Goal: Task Accomplishment & Management: Manage account settings

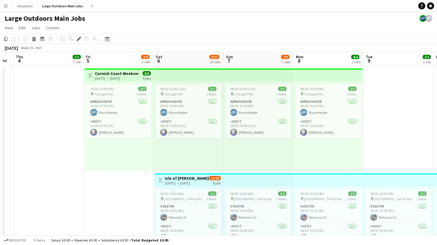
scroll to position [0, 273]
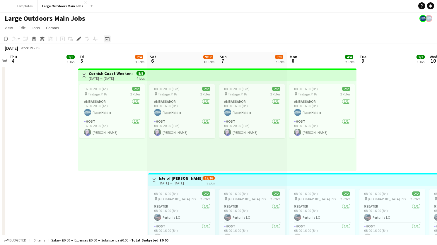
click at [108, 39] on icon "Date picker" at bounding box center [107, 39] width 5 height 5
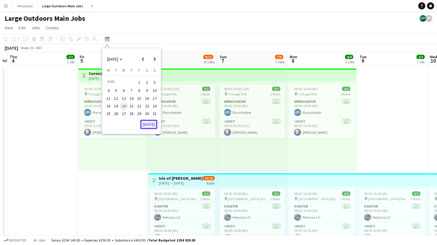
click at [150, 127] on button "[DATE]" at bounding box center [148, 124] width 17 height 9
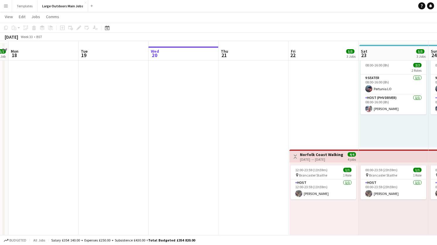
scroll to position [29, 0]
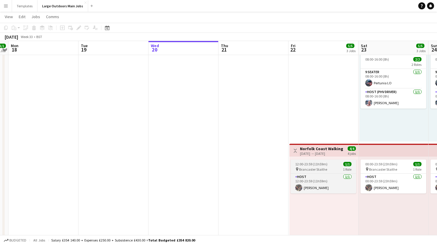
click at [315, 167] on span "Brancaster Staithe" at bounding box center [313, 169] width 28 height 4
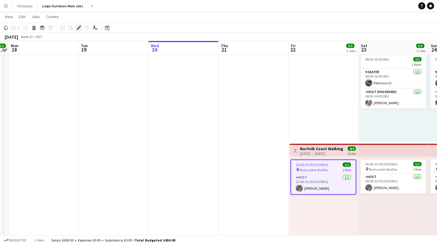
click at [79, 26] on icon at bounding box center [78, 27] width 3 height 3
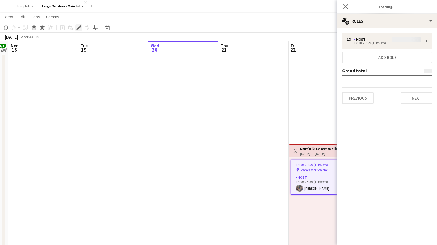
type input "**********"
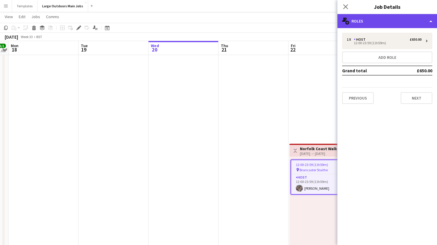
click at [407, 22] on div "multiple-users-add Roles" at bounding box center [388, 21] width 100 height 14
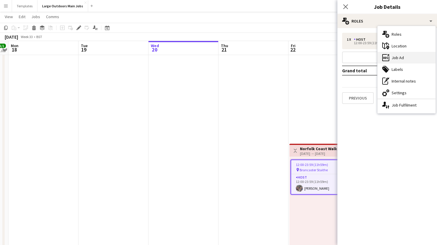
click at [412, 60] on div "ads-window Job Ad" at bounding box center [407, 58] width 58 height 12
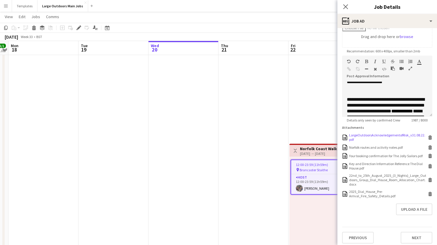
scroll to position [109, 0]
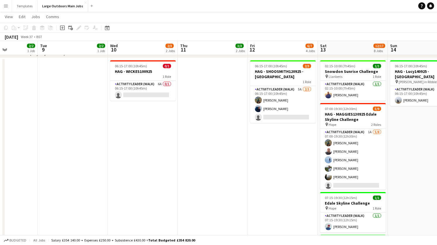
scroll to position [1070, 0]
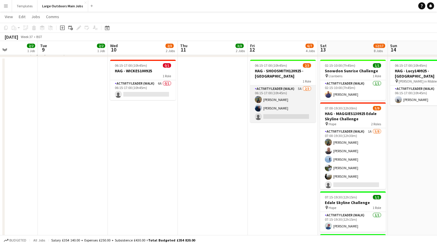
click at [301, 116] on app-card-role "Activity Leader (Walk) 5A 2/3 06:15-17:00 (10h45m) Nick Manasseh Dave Harris-Jo…" at bounding box center [283, 104] width 66 height 37
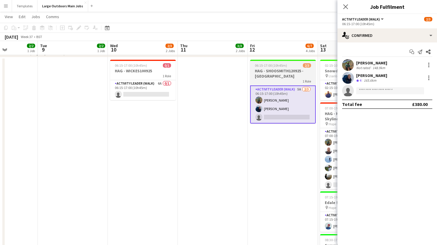
click at [298, 68] on h3 "HAG - SHOOSMITH120925 - [GEOGRAPHIC_DATA]" at bounding box center [283, 73] width 66 height 11
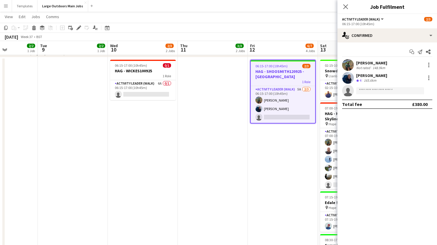
click at [179, 83] on app-date-cell at bounding box center [213, 234] width 70 height 355
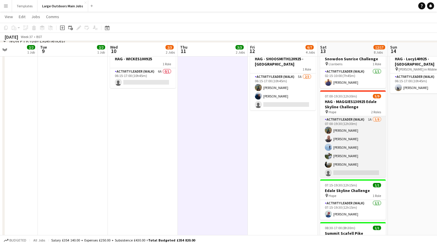
scroll to position [1083, 0]
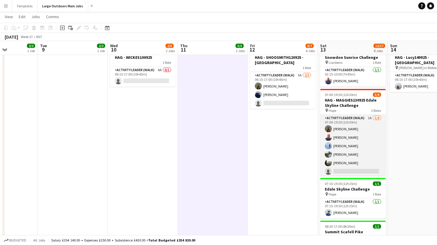
click at [364, 125] on app-card-role "Activity Leader (Walk) 1A 5/8 07:00-19:30 (12h30m) Nick Manasseh Ben Dawson Tim…" at bounding box center [353, 154] width 66 height 79
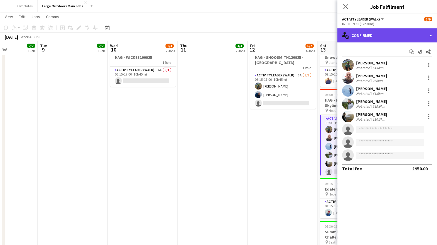
click at [401, 41] on div "single-neutral-actions-check-2 Confirmed" at bounding box center [388, 35] width 100 height 14
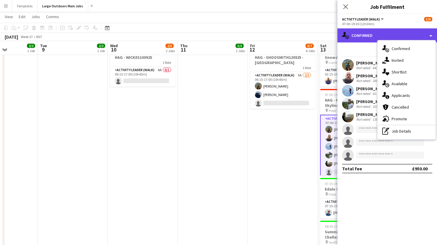
click at [369, 31] on div "single-neutral-actions-check-2 Confirmed" at bounding box center [388, 35] width 100 height 14
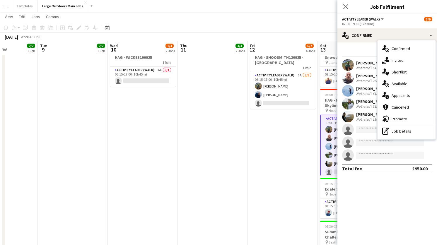
click at [358, 46] on div "Start chat Send notification Share Nick Manasseh Not rated 64.6km Ben Dawson No…" at bounding box center [388, 111] width 100 height 136
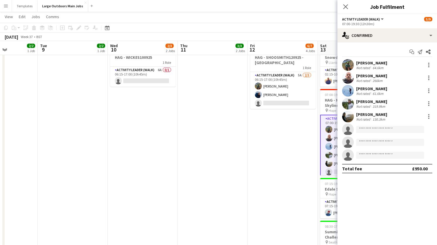
click at [294, 151] on app-date-cell "06:15-17:00 (10h45m) 2/3 HAG - SHOOSMITH120925 - Yorkshire Three Peaks 1 Role A…" at bounding box center [283, 221] width 70 height 355
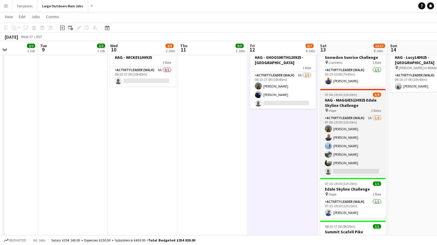
click at [356, 98] on h3 "HAG - MAGGIES130925 Edale Skyline Challenge" at bounding box center [353, 103] width 66 height 11
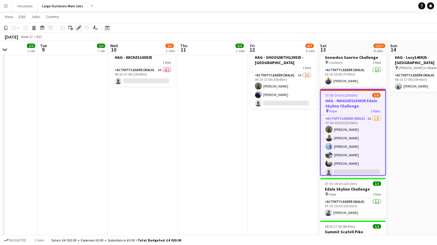
click at [77, 30] on icon "Edit" at bounding box center [79, 28] width 5 height 5
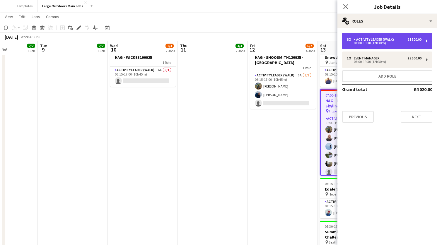
click at [397, 37] on div "8 x Activity Leader (Walk) £1 520.00 07:00-19:30 (12h30m)" at bounding box center [387, 41] width 90 height 16
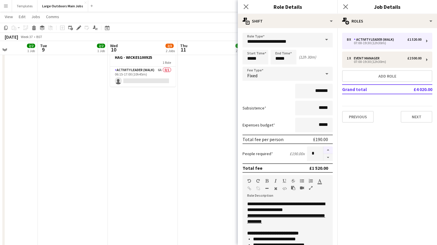
click at [327, 152] on button "button" at bounding box center [328, 151] width 9 height 8
click at [327, 151] on button "button" at bounding box center [328, 151] width 9 height 8
type input "**"
click at [417, 118] on button "Next" at bounding box center [417, 117] width 32 height 12
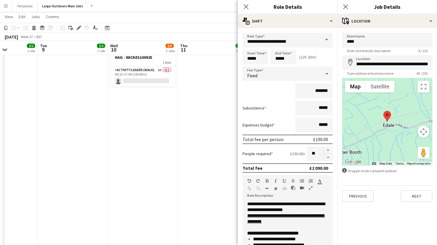
click at [153, 119] on app-date-cell "06:15-17:00 (10h45m) 0/1 HAG - WICKES100925 1 Role Activity Leader (Walk) 6A 0/…" at bounding box center [143, 221] width 70 height 355
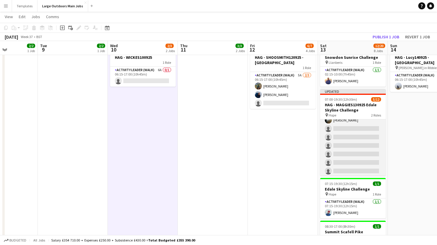
click at [354, 128] on app-card-role "Activity Leader (Walk) 1A 5/11 07:00-19:30 (12h30m) Nick Manasseh Ben Dawson Ti…" at bounding box center [353, 124] width 66 height 105
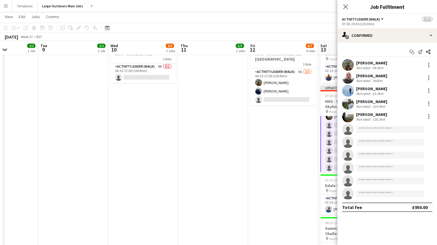
scroll to position [0, 0]
click at [274, 123] on app-date-cell "06:15-17:00 (10h45m) 2/3 HAG - SHOOSMITH120925 - Yorkshire Three Peaks 1 Role A…" at bounding box center [283, 217] width 70 height 355
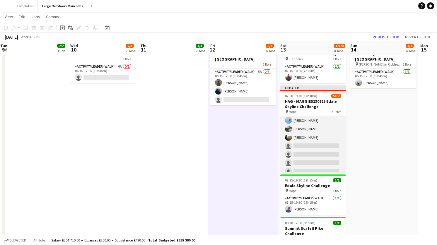
scroll to position [27, 0]
click at [316, 144] on app-card-role "Activity Leader (Walk) 1A 5/11 07:00-19:30 (12h30m) Nick Manasseh Ben Dawson Ti…" at bounding box center [314, 141] width 66 height 105
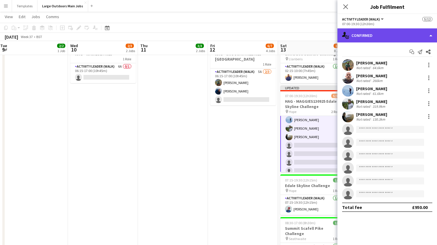
click at [420, 29] on div "single-neutral-actions-check-2 Confirmed" at bounding box center [388, 35] width 100 height 14
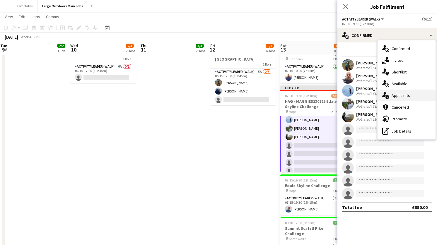
click at [405, 97] on div "single-neutral-actions-information Applicants" at bounding box center [407, 96] width 58 height 12
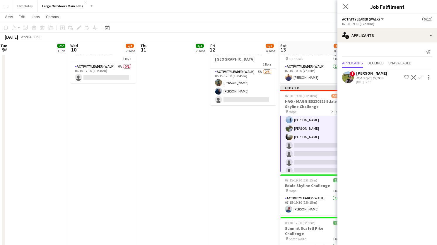
click at [376, 77] on div "62.2km" at bounding box center [378, 78] width 13 height 4
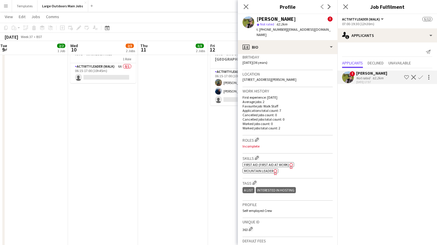
scroll to position [174, 0]
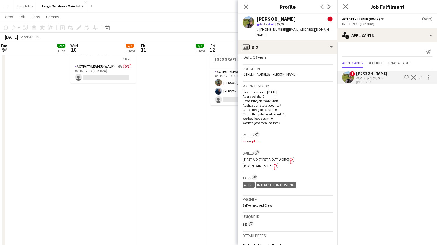
click at [276, 157] on span "First Aid (First Aid At Work)" at bounding box center [266, 159] width 45 height 4
click at [420, 78] on app-icon "Confirm" at bounding box center [421, 77] width 5 height 5
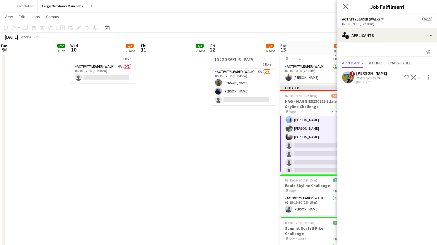
click at [421, 78] on app-icon "Confirm" at bounding box center [421, 77] width 5 height 5
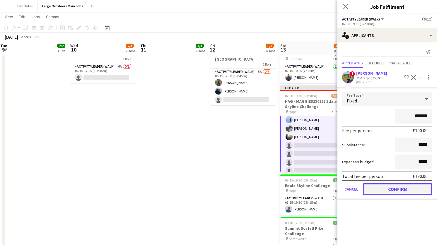
click at [404, 189] on button "Confirm" at bounding box center [397, 190] width 69 height 12
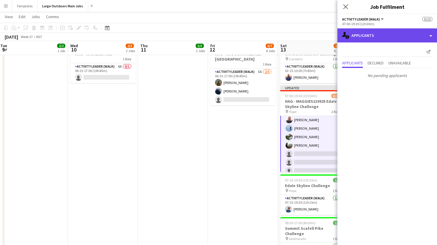
click at [430, 38] on div "single-neutral-actions-information Applicants" at bounding box center [388, 35] width 100 height 14
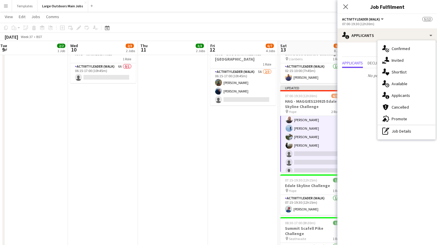
click at [237, 135] on app-date-cell "06:15-17:00 (10h45m) 2/3 HAG - SHOOSMITH120925 - Yorkshire Three Peaks 1 Role A…" at bounding box center [243, 217] width 70 height 355
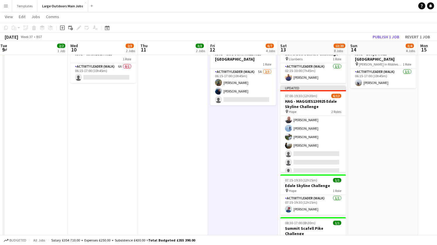
click at [391, 33] on div "September 2025 Week 37 • BST Publish 1 job Revert 1 job" at bounding box center [218, 37] width 437 height 8
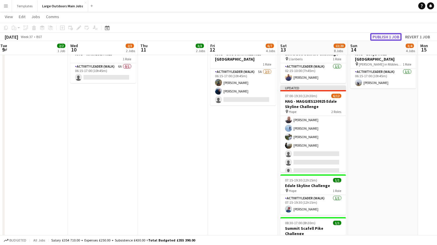
click at [391, 35] on button "Publish 1 job" at bounding box center [386, 37] width 31 height 8
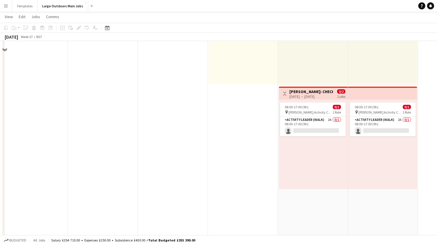
scroll to position [266, 0]
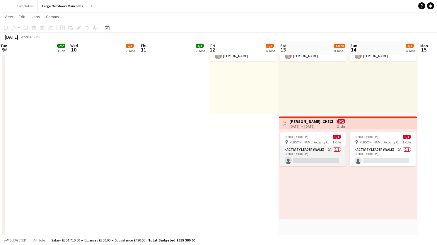
click at [333, 158] on app-card-role "Activity Leader (Walk) 2A 0/1 08:00-17:00 (9h) single-neutral-actions" at bounding box center [313, 157] width 66 height 20
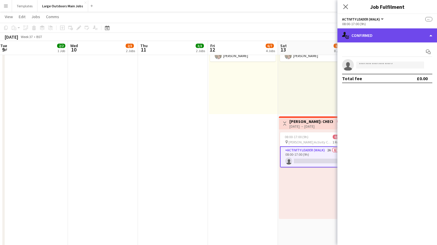
click at [404, 36] on div "single-neutral-actions-check-2 Confirmed" at bounding box center [388, 35] width 100 height 14
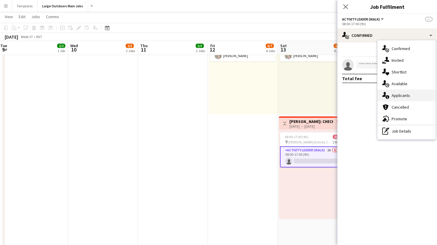
click at [406, 96] on div "single-neutral-actions-information Applicants" at bounding box center [407, 96] width 58 height 12
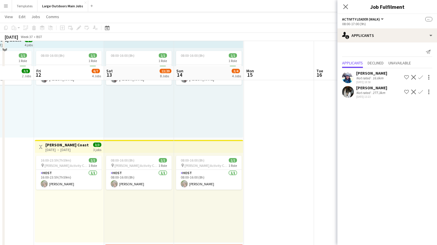
scroll to position [189, 0]
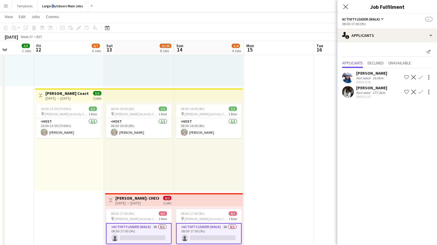
click at [10, 6] on button "Menu" at bounding box center [6, 6] width 12 height 12
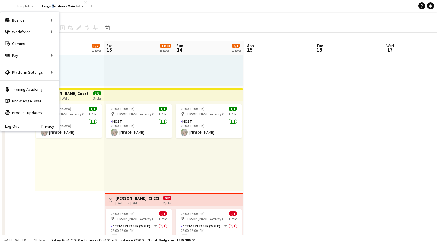
click at [4, 5] on app-icon "Menu" at bounding box center [6, 6] width 5 height 5
click at [87, 22] on link "Boards" at bounding box center [88, 20] width 59 height 12
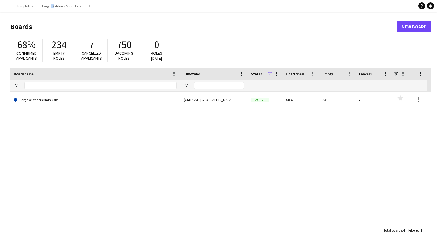
click at [6, 4] on app-icon "Menu" at bounding box center [6, 6] width 5 height 5
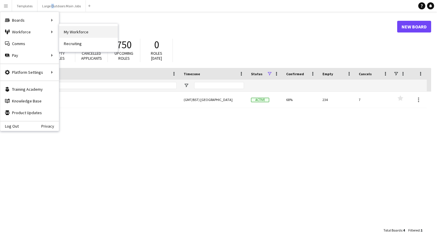
click at [77, 35] on link "My Workforce" at bounding box center [88, 32] width 59 height 12
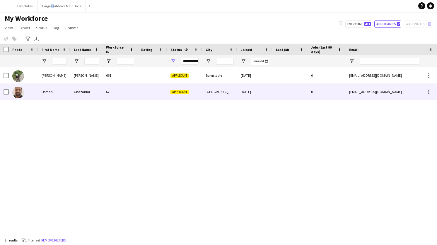
click at [67, 96] on div "Usman" at bounding box center [54, 92] width 32 height 16
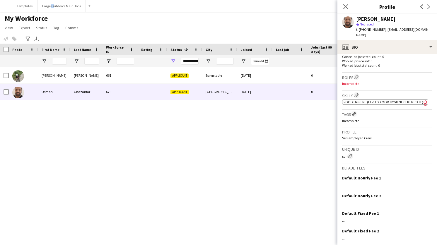
scroll to position [177, 0]
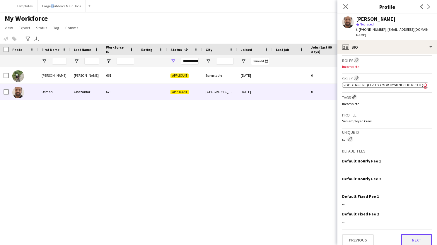
click at [422, 236] on button "Next" at bounding box center [417, 241] width 32 height 12
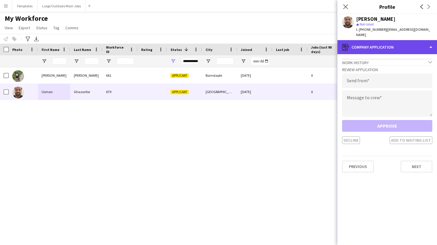
click at [399, 42] on div "register Company application" at bounding box center [388, 47] width 100 height 14
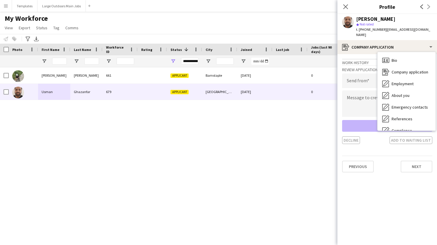
click at [367, 139] on app-crew-profile-application "Work history chevron-down Incomplete Review Application Send from Message to cr…" at bounding box center [388, 149] width 100 height 191
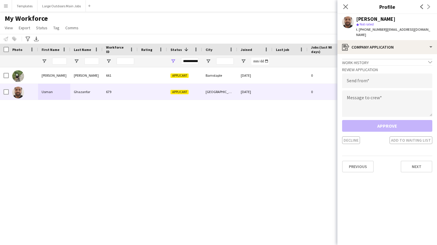
click at [353, 137] on div "Decline Add to waiting list" at bounding box center [387, 141] width 90 height 8
click at [387, 59] on div "Work history chevron-down" at bounding box center [387, 62] width 90 height 6
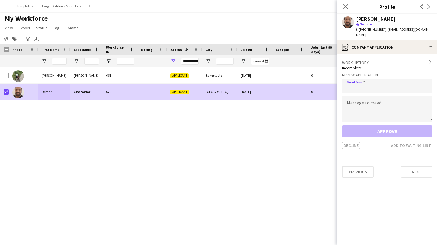
click at [381, 82] on input "email" at bounding box center [387, 86] width 90 height 15
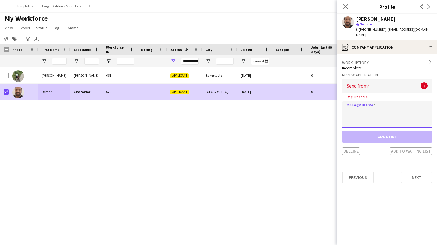
click at [372, 101] on textarea at bounding box center [387, 114] width 90 height 26
click at [373, 79] on input "email" at bounding box center [387, 86] width 90 height 15
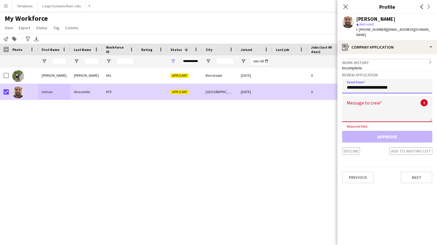
type input "**********"
click at [382, 105] on textarea at bounding box center [387, 109] width 90 height 26
paste textarea "**********"
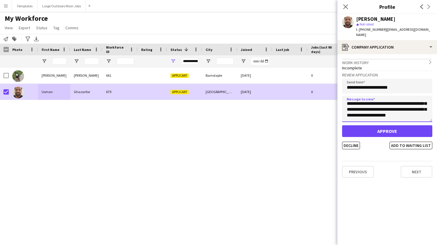
scroll to position [12, 0]
type textarea "**********"
click at [353, 142] on button "Decline" at bounding box center [351, 146] width 18 height 8
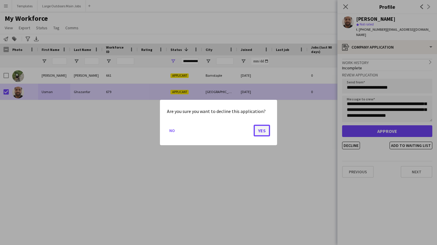
click at [269, 131] on button "Yes" at bounding box center [262, 131] width 16 height 12
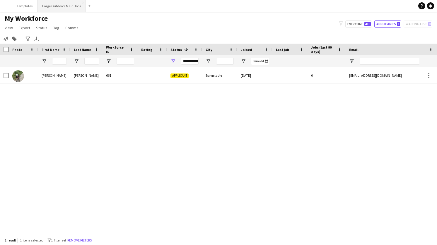
click at [49, 4] on button "Large Outdoors Main Jobs Close" at bounding box center [62, 5] width 48 height 11
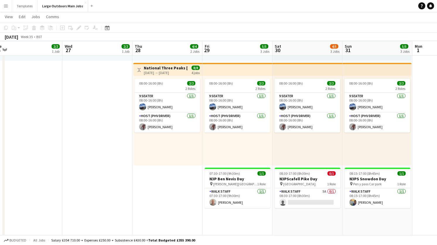
scroll to position [111, 0]
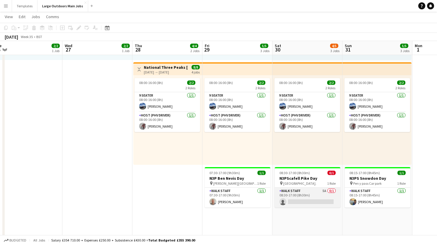
click at [312, 203] on app-card-role "Walk Staff 5A 0/1 08:30-17:00 (8h30m) single-neutral-actions" at bounding box center [308, 198] width 66 height 20
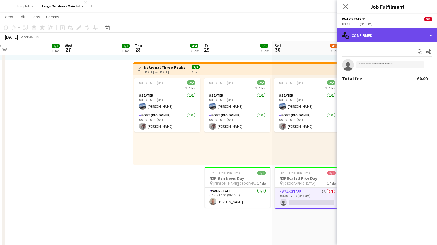
click at [398, 31] on div "single-neutral-actions-check-2 Confirmed" at bounding box center [388, 35] width 100 height 14
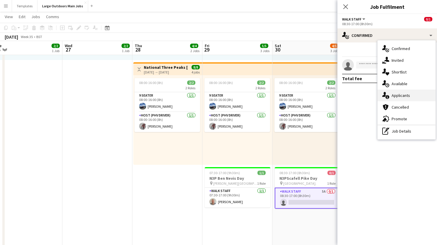
click at [395, 95] on div "single-neutral-actions-information Applicants" at bounding box center [407, 96] width 58 height 12
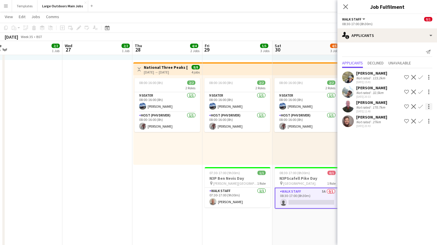
click at [430, 107] on div at bounding box center [429, 106] width 1 height 1
click at [360, 105] on div at bounding box center [218, 122] width 437 height 245
click at [360, 105] on div "Not rated" at bounding box center [364, 107] width 15 height 4
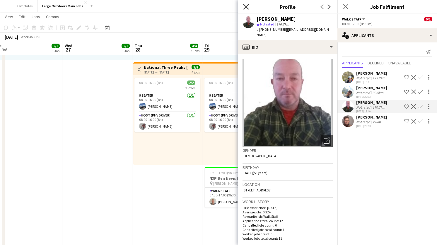
click at [246, 4] on icon "Close pop-in" at bounding box center [246, 7] width 6 height 6
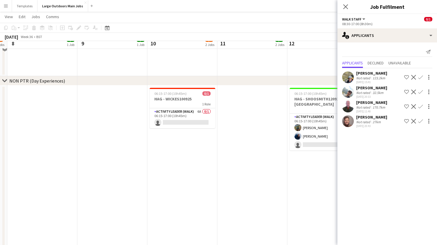
scroll to position [413, 0]
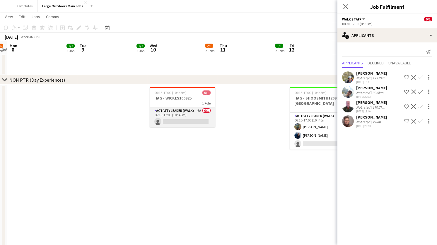
click at [172, 122] on app-card-role "Activity Leader (Walk) 6A 0/1 06:15-17:00 (10h45m) single-neutral-actions" at bounding box center [183, 118] width 66 height 20
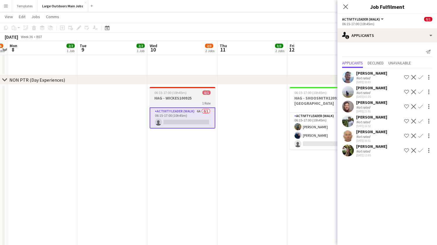
click at [173, 92] on span "06:15-17:00 (10h45m)" at bounding box center [171, 93] width 32 height 4
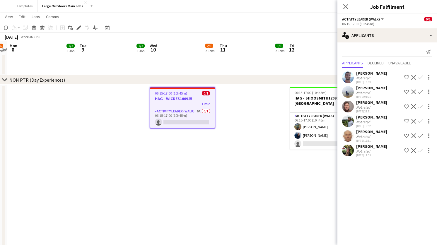
click at [177, 94] on span "06:15-17:00 (10h45m)" at bounding box center [171, 93] width 32 height 4
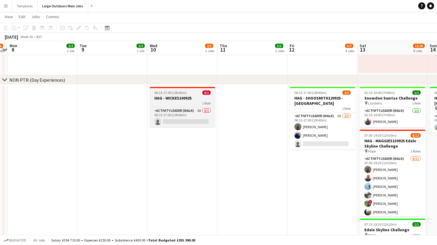
click at [177, 94] on span "06:15-17:00 (10h45m)" at bounding box center [171, 93] width 32 height 4
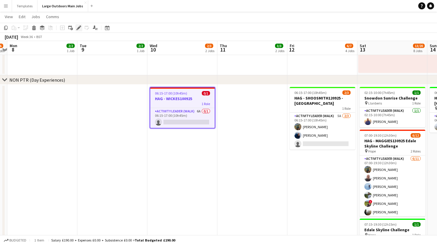
click at [79, 28] on icon "Edit" at bounding box center [79, 28] width 5 height 5
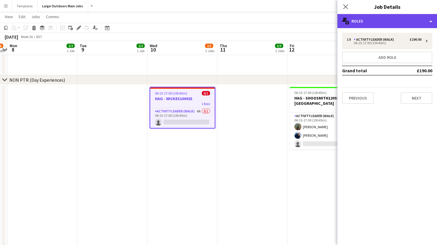
click at [417, 25] on div "multiple-users-add Roles" at bounding box center [388, 21] width 100 height 14
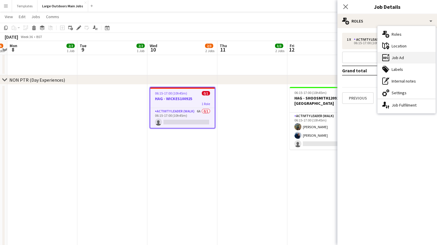
click at [411, 57] on div "ads-window Job Ad" at bounding box center [407, 58] width 58 height 12
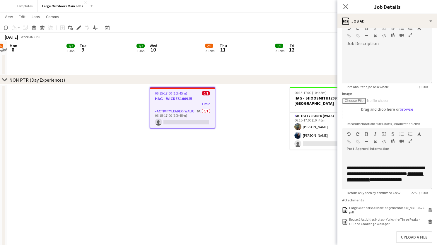
scroll to position [108, 0]
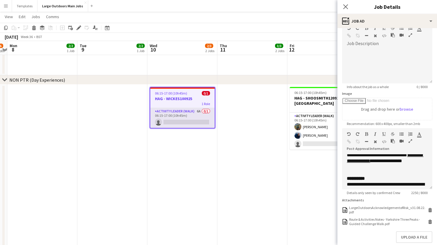
click at [181, 120] on app-card-role "Activity Leader (Walk) 6A 0/1 06:15-17:00 (10h45m) single-neutral-actions" at bounding box center [182, 118] width 65 height 20
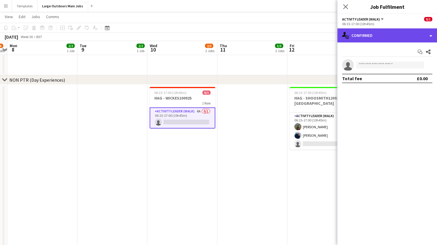
click at [418, 34] on div "single-neutral-actions-check-2 Confirmed" at bounding box center [388, 35] width 100 height 14
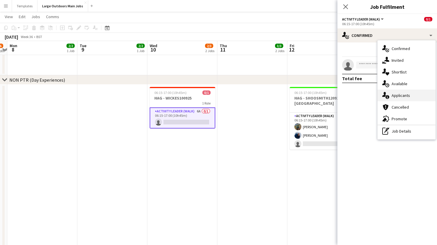
click at [409, 94] on div "single-neutral-actions-information Applicants" at bounding box center [407, 96] width 58 height 12
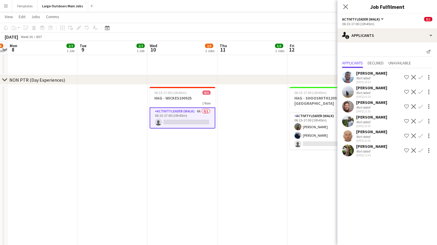
click at [369, 93] on div "Not rated" at bounding box center [364, 93] width 15 height 4
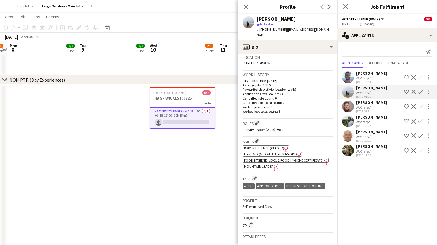
scroll to position [134, 0]
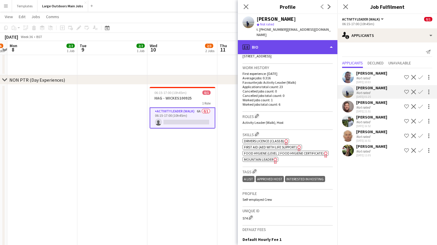
click at [317, 43] on div "profile Bio" at bounding box center [288, 47] width 100 height 14
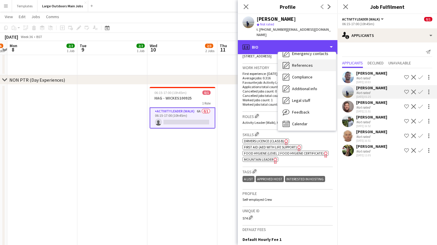
scroll to position [55, 0]
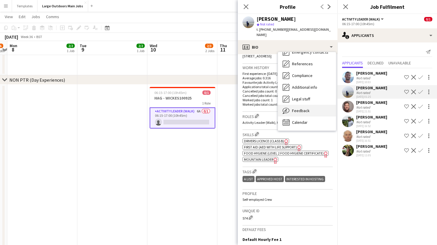
click at [302, 108] on span "Feedback" at bounding box center [301, 110] width 18 height 5
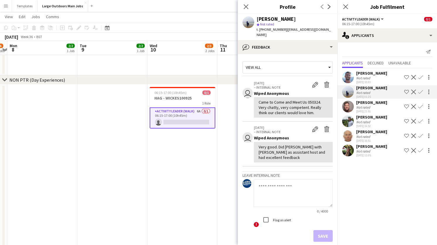
click at [421, 91] on app-icon "Confirm" at bounding box center [421, 92] width 5 height 5
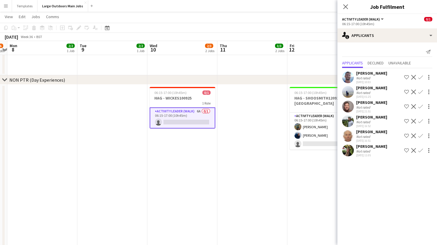
click at [421, 91] on app-icon "Confirm" at bounding box center [421, 92] width 5 height 5
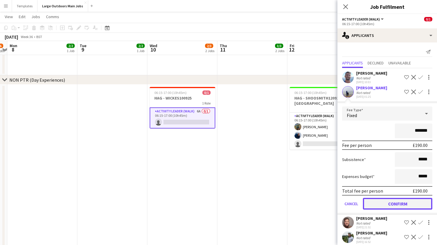
click at [394, 203] on button "Confirm" at bounding box center [397, 204] width 69 height 12
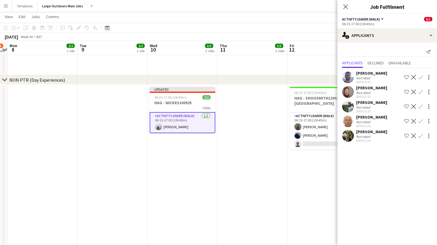
click at [119, 128] on app-date-cell at bounding box center [112, 208] width 70 height 247
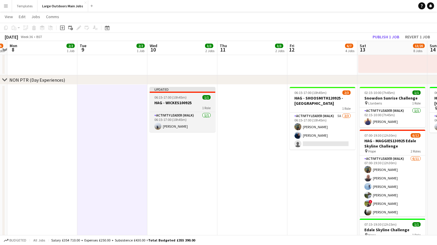
click at [177, 100] on h3 "HAG - WICKES100925" at bounding box center [183, 102] width 66 height 5
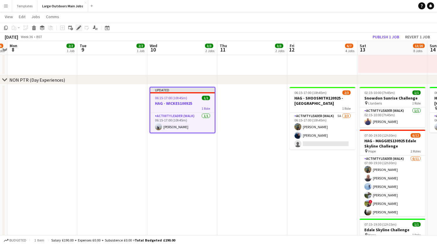
click at [79, 27] on icon at bounding box center [78, 27] width 3 height 3
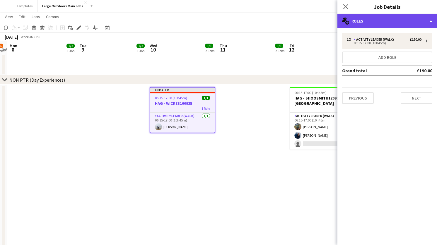
click at [431, 21] on div "multiple-users-add Roles" at bounding box center [388, 21] width 100 height 14
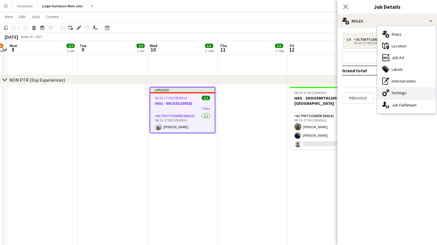
click at [397, 91] on div "cog-double-3 Settings" at bounding box center [407, 93] width 58 height 12
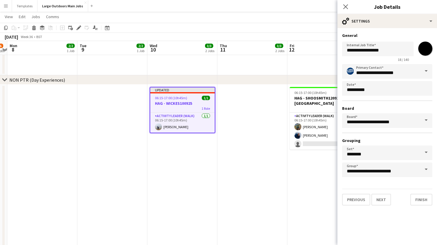
click at [425, 46] on input "*******" at bounding box center [425, 48] width 21 height 21
type input "*******"
click at [421, 198] on button "Finish" at bounding box center [422, 200] width 22 height 12
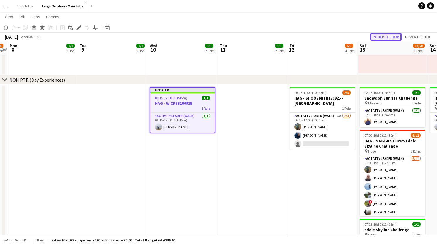
click at [387, 35] on button "Publish 1 job" at bounding box center [386, 37] width 31 height 8
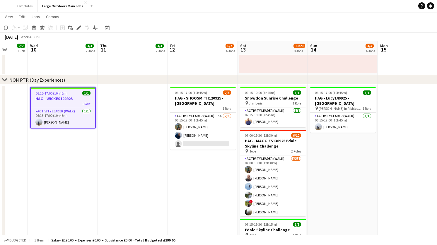
scroll to position [0, 255]
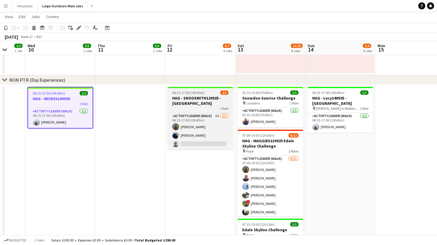
click at [206, 104] on h3 "HAG - SHOOSMITH120925 - [GEOGRAPHIC_DATA]" at bounding box center [201, 101] width 66 height 11
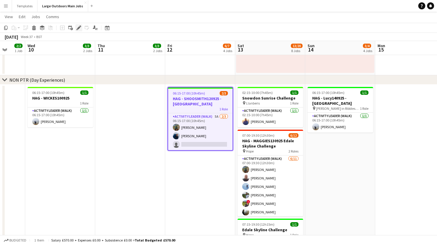
click at [77, 27] on icon "Edit" at bounding box center [79, 28] width 5 height 5
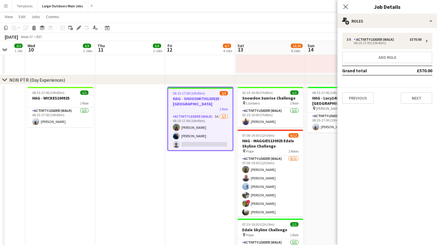
click at [426, 29] on div "3 x Activity Leader (Walk) £570.00 06:15-17:00 (10h45m) Add role Grand total £5…" at bounding box center [388, 68] width 100 height 81
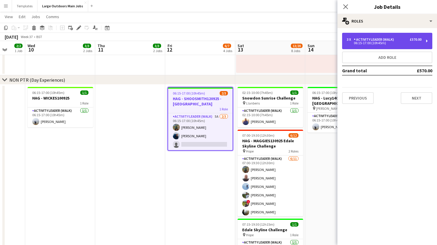
click at [401, 37] on div "3 x Activity Leader (Walk) £570.00 06:15-17:00 (10h45m)" at bounding box center [387, 41] width 90 height 16
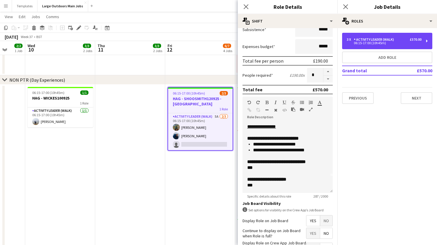
scroll to position [123, 0]
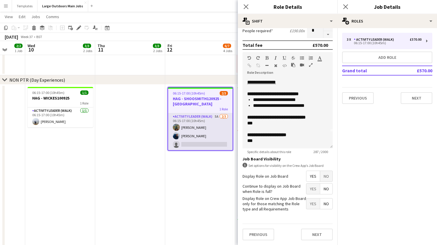
click at [200, 144] on app-card-role "Activity Leader (Walk) 5A 2/3 06:15-17:00 (10h45m) Nick Manasseh Dave Harris-Jo…" at bounding box center [200, 131] width 65 height 37
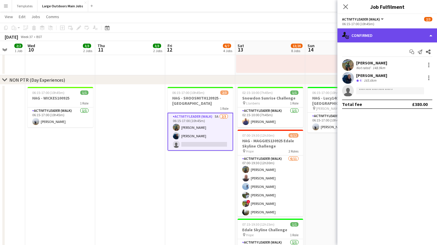
click at [414, 38] on div "single-neutral-actions-check-2 Confirmed" at bounding box center [388, 35] width 100 height 14
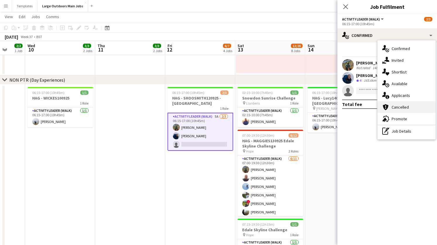
click at [410, 104] on div "cancellation Cancelled" at bounding box center [407, 107] width 58 height 12
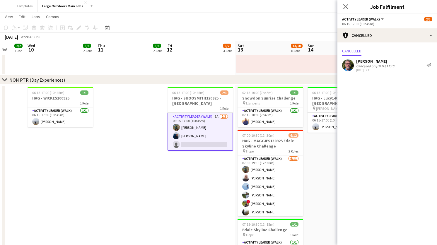
click at [382, 67] on div "Cancelled on 12-08-2025 11:10" at bounding box center [376, 66] width 38 height 4
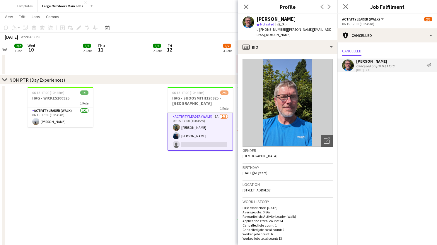
click at [366, 67] on div "Cancelled on 12-08-2025 11:10" at bounding box center [376, 66] width 38 height 4
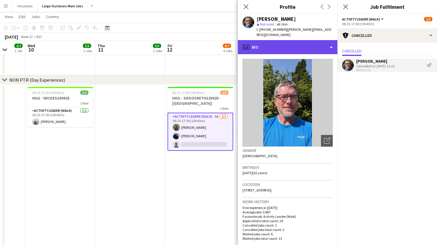
click at [317, 41] on div "profile Bio" at bounding box center [288, 47] width 100 height 14
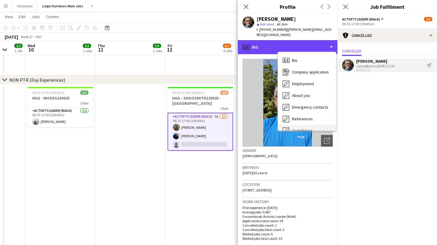
scroll to position [55, 0]
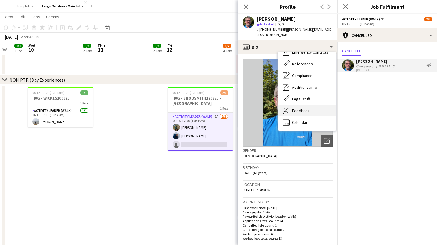
click at [303, 105] on div "Feedback Feedback" at bounding box center [307, 111] width 58 height 12
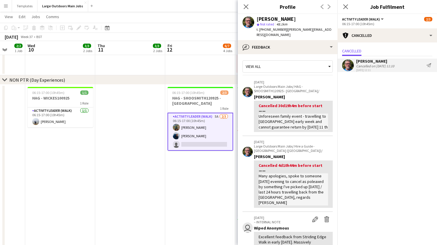
scroll to position [0, 0]
click at [212, 142] on app-card-role "Activity Leader (Walk) 5A 2/3 06:15-17:00 (10h45m) Nick Manasseh Dave Harris-Jo…" at bounding box center [201, 132] width 66 height 38
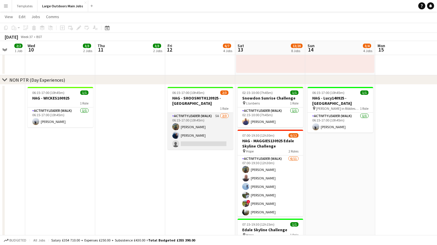
click at [212, 144] on app-card-role "Activity Leader (Walk) 5A 2/3 06:15-17:00 (10h45m) Nick Manasseh Dave Harris-Jo…" at bounding box center [201, 131] width 66 height 37
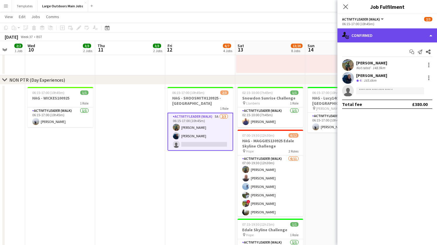
click at [422, 38] on div "single-neutral-actions-check-2 Confirmed" at bounding box center [388, 35] width 100 height 14
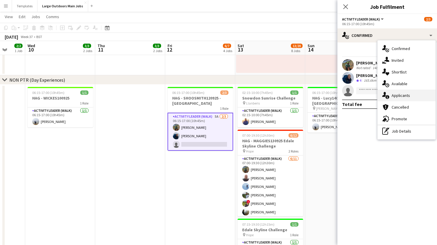
click at [418, 93] on div "single-neutral-actions-information Applicants" at bounding box center [407, 96] width 58 height 12
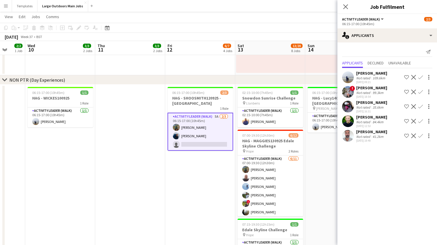
click at [420, 77] on app-icon "Confirm" at bounding box center [421, 77] width 5 height 5
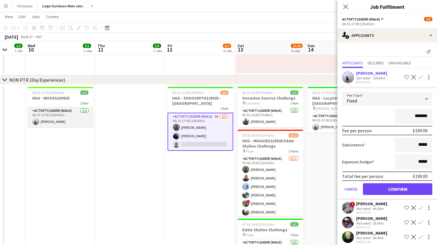
click at [55, 121] on app-card-role "Activity Leader (Walk) 1/1 06:15-17:00 (10h45m) Charlie Knight" at bounding box center [61, 118] width 66 height 20
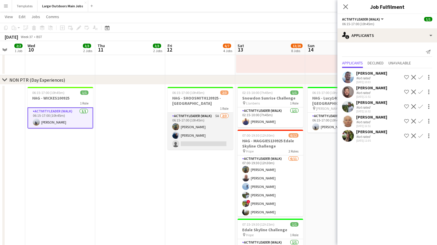
click at [203, 138] on app-card-role "Activity Leader (Walk) 5A 2/3 06:15-17:00 (10h45m) Nick Manasseh Dave Harris-Jo…" at bounding box center [201, 131] width 66 height 37
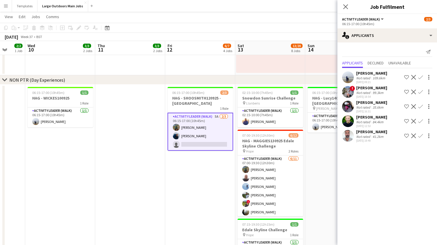
click at [420, 76] on app-icon "Confirm" at bounding box center [421, 77] width 5 height 5
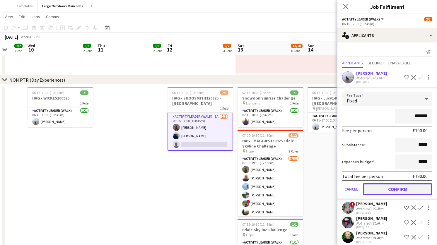
click at [394, 190] on button "Confirm" at bounding box center [397, 190] width 69 height 12
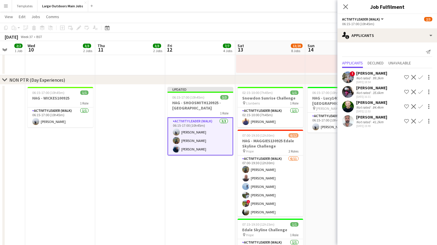
click at [142, 138] on app-date-cell at bounding box center [130, 208] width 70 height 247
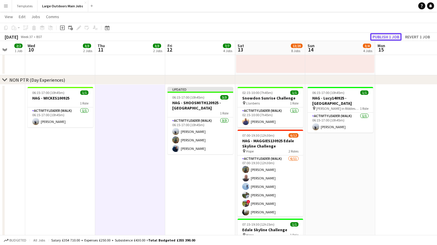
click at [389, 38] on button "Publish 1 job" at bounding box center [386, 37] width 31 height 8
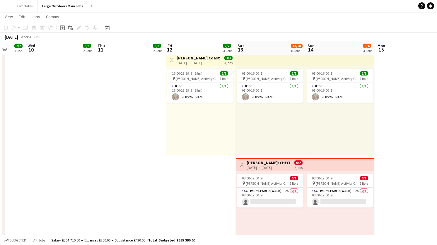
scroll to position [225, 0]
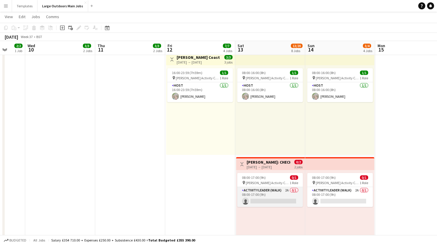
click at [272, 195] on app-card-role "Activity Leader (Walk) 2A 0/1 08:00-17:00 (9h) single-neutral-actions" at bounding box center [271, 197] width 66 height 20
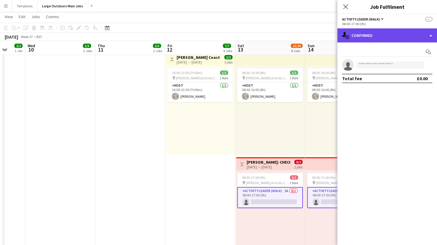
click at [408, 36] on div "single-neutral-actions-check-2 Confirmed" at bounding box center [388, 35] width 100 height 14
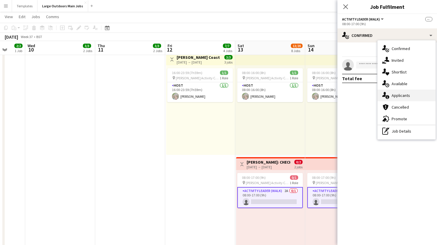
click at [409, 93] on div "single-neutral-actions-information Applicants" at bounding box center [407, 96] width 58 height 12
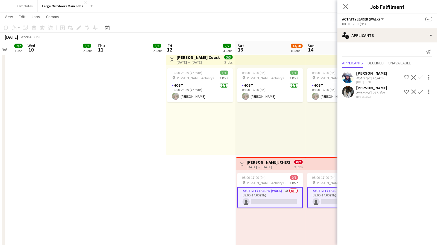
click at [363, 94] on div "Not rated" at bounding box center [364, 93] width 15 height 4
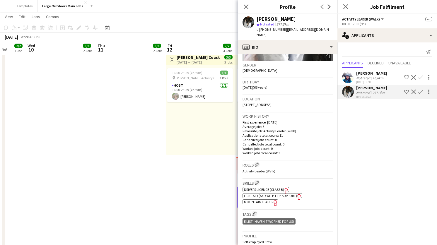
scroll to position [69, 0]
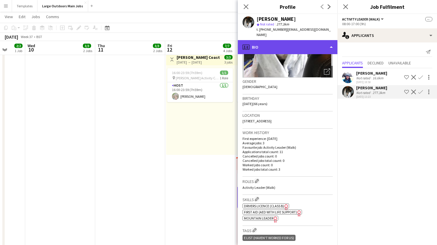
click at [324, 45] on div "profile Bio" at bounding box center [288, 47] width 100 height 14
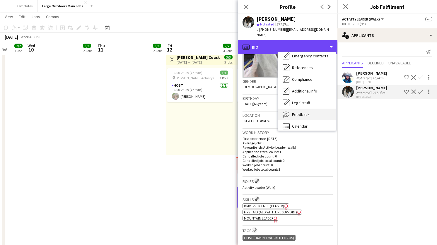
scroll to position [55, 0]
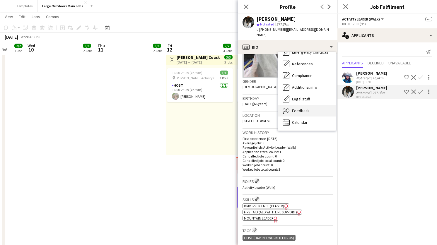
click at [312, 105] on div "Feedback Feedback" at bounding box center [307, 111] width 58 height 12
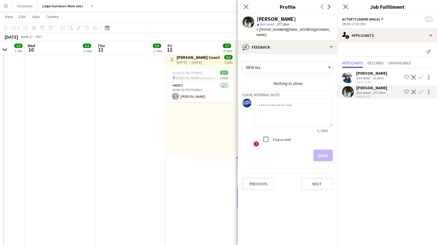
click at [362, 81] on div "[DATE] 18:58" at bounding box center [372, 82] width 31 height 4
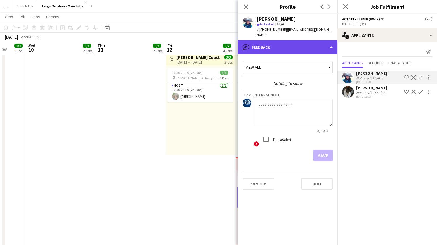
click at [294, 44] on div "bubble-pencil Feedback" at bounding box center [288, 47] width 100 height 14
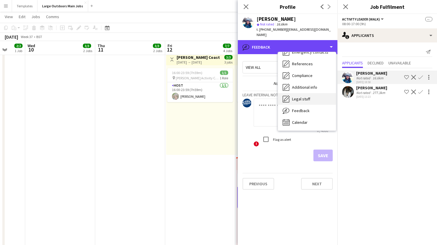
scroll to position [0, 0]
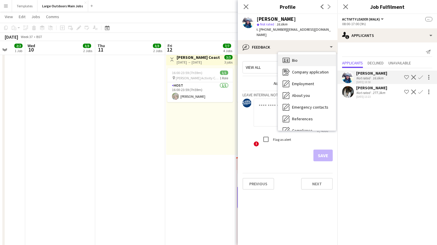
click at [300, 57] on div "Bio Bio" at bounding box center [307, 61] width 58 height 12
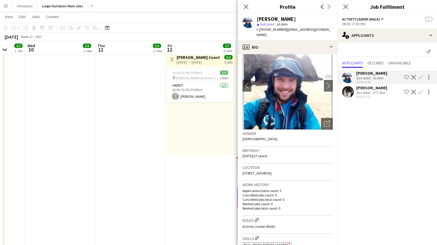
scroll to position [17, 0]
click at [373, 79] on div "16.6km" at bounding box center [378, 78] width 13 height 4
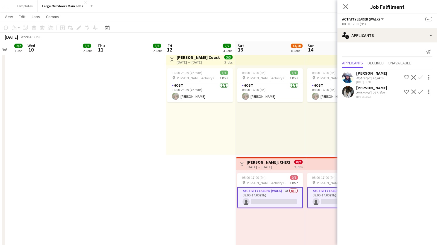
click at [373, 75] on div "[PERSON_NAME]" at bounding box center [372, 73] width 31 height 5
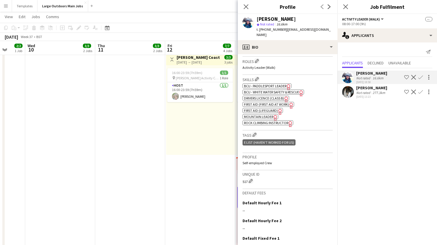
scroll to position [159, 0]
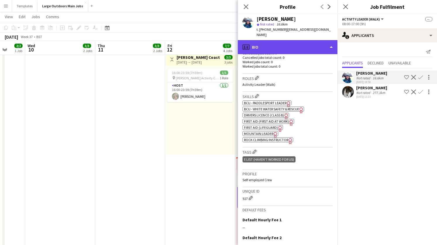
click at [321, 43] on div "profile Bio" at bounding box center [288, 47] width 100 height 14
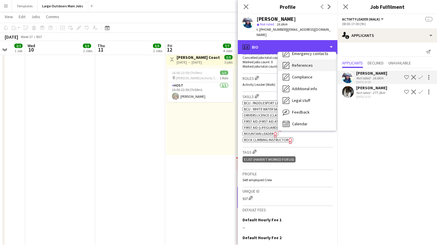
scroll to position [55, 0]
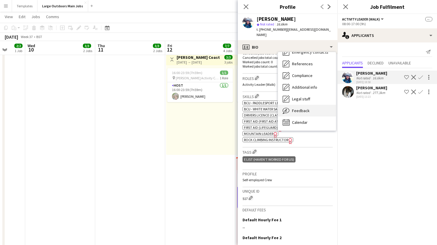
click at [307, 108] on span "Feedback" at bounding box center [301, 110] width 18 height 5
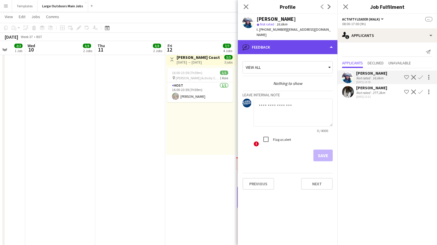
click at [313, 42] on div "bubble-pencil Feedback" at bounding box center [288, 47] width 100 height 14
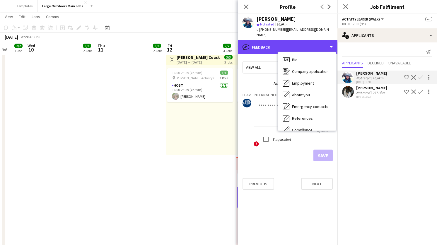
scroll to position [0, 0]
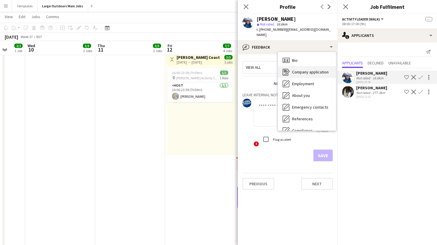
click at [311, 69] on span "Company application" at bounding box center [310, 71] width 37 height 5
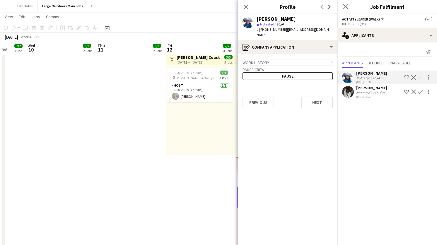
click at [202, 138] on div "16:00-23:59 (7h59m) 1/1 pin Gower Activity Centre 1 Role Host 1/1 16:00-23:59 (…" at bounding box center [200, 110] width 69 height 90
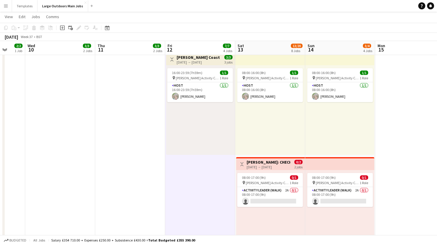
click at [260, 166] on div "[DATE] → [DATE]" at bounding box center [269, 167] width 44 height 4
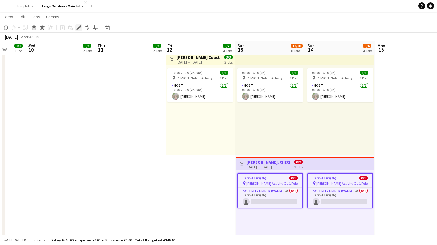
click at [80, 30] on div "Edit" at bounding box center [78, 27] width 7 height 7
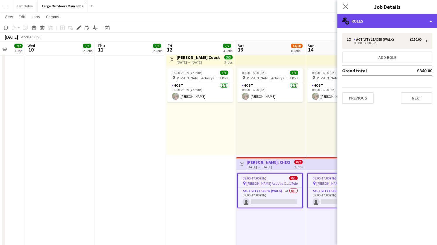
click at [417, 26] on div "multiple-users-add Roles" at bounding box center [388, 21] width 100 height 14
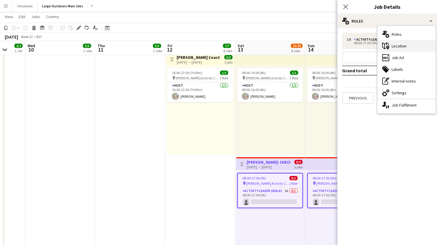
click at [415, 50] on div "maps-pin-1 Location" at bounding box center [407, 46] width 58 height 12
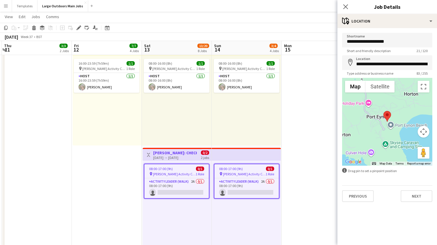
scroll to position [0, 252]
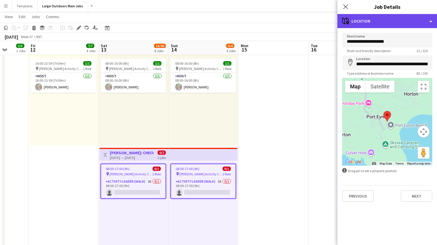
click at [408, 25] on div "maps-pin-1 Location" at bounding box center [388, 21] width 100 height 14
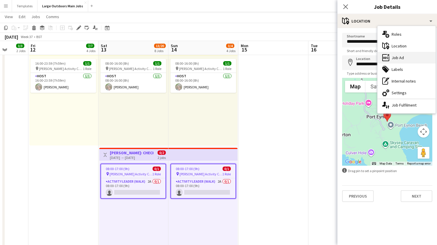
click at [405, 62] on div "ads-window Job Ad" at bounding box center [407, 58] width 58 height 12
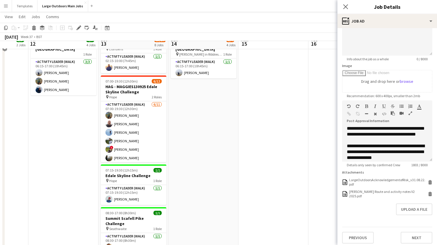
scroll to position [470, 0]
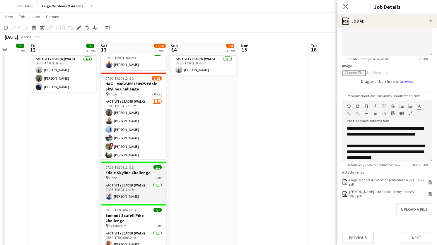
click at [139, 174] on h3 "Edale Skyline Challenge" at bounding box center [134, 172] width 66 height 5
type input "**********"
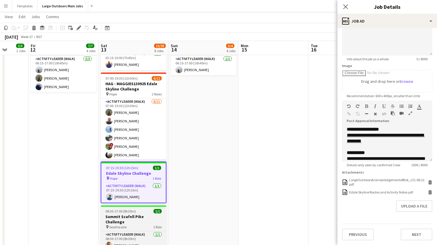
click at [128, 210] on span "08:30-17:00 (8h30m)" at bounding box center [121, 211] width 30 height 4
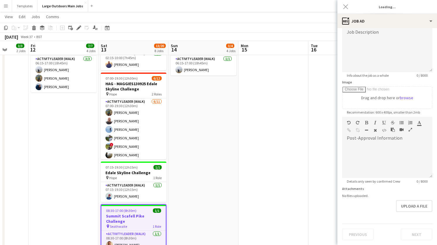
type input "**********"
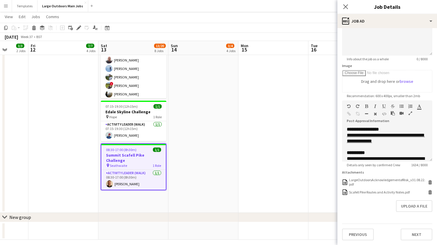
scroll to position [532, 0]
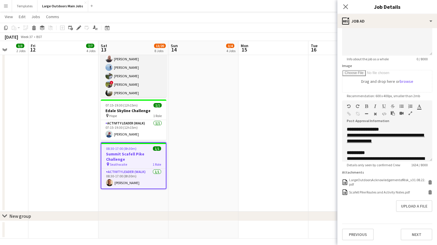
click at [129, 83] on app-card-role "Activity Leader (Walk) 6/11 07:00-19:30 (12h30m) Nick Manasseh Ben Dawson Tim A…" at bounding box center [134, 88] width 66 height 105
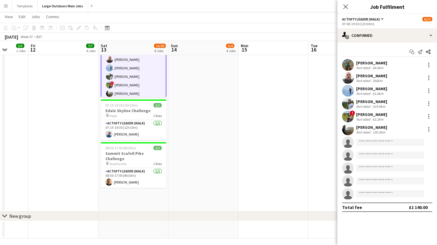
click at [367, 114] on div "[PERSON_NAME]" at bounding box center [372, 114] width 31 height 5
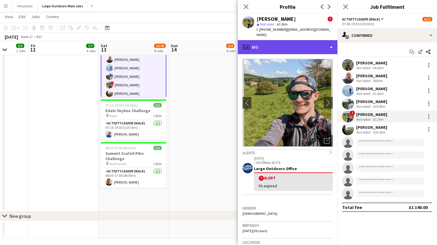
click at [326, 40] on div "profile Bio" at bounding box center [288, 47] width 100 height 14
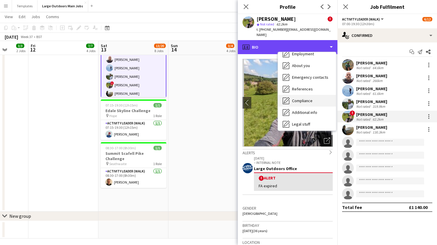
scroll to position [55, 0]
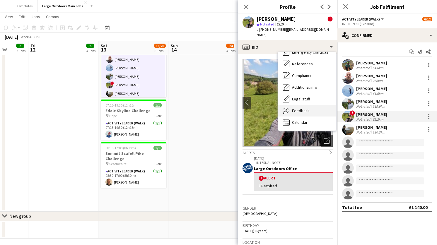
click at [307, 108] on span "Feedback" at bounding box center [301, 110] width 18 height 5
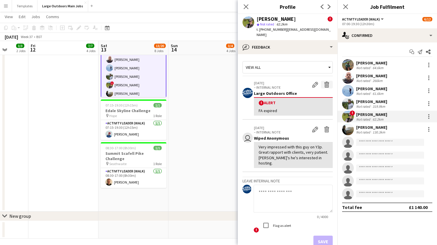
click at [329, 82] on app-icon "Delete alert" at bounding box center [327, 85] width 6 height 6
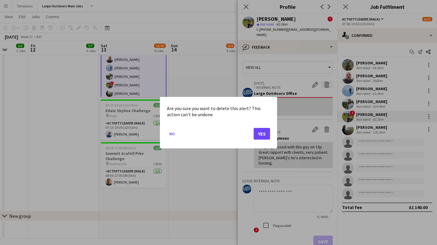
scroll to position [0, 0]
click at [266, 130] on button "Yes" at bounding box center [262, 134] width 16 height 12
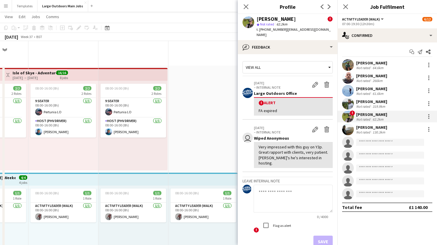
scroll to position [532, 0]
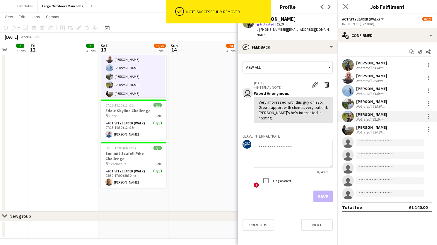
click at [180, 167] on app-date-cell "06:15-17:00 (10h45m) 1/1 HAG - Lucy140925 - Yorkshire Three Peaks pin Horton in…" at bounding box center [204, 88] width 70 height 247
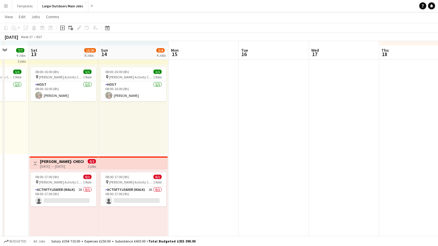
scroll to position [231, 0]
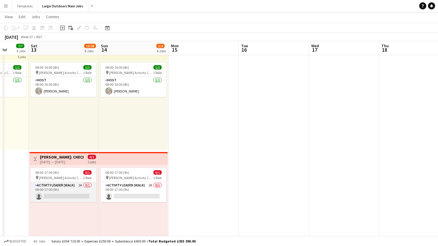
click at [73, 191] on app-card-role "Activity Leader (Walk) 2A 0/1 08:00-17:00 (9h) single-neutral-actions" at bounding box center [63, 192] width 66 height 20
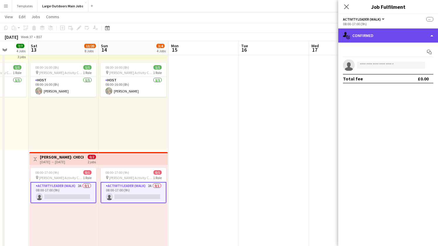
click at [404, 37] on div "single-neutral-actions-check-2 Confirmed" at bounding box center [388, 35] width 100 height 14
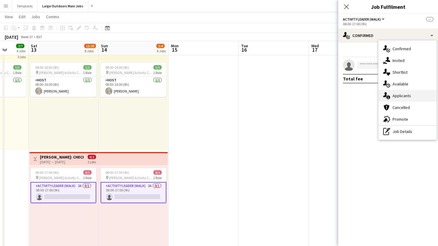
click at [397, 94] on div "single-neutral-actions-information Applicants" at bounding box center [407, 96] width 58 height 12
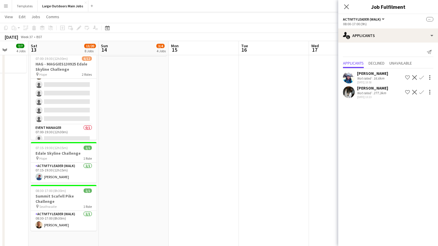
scroll to position [64, 0]
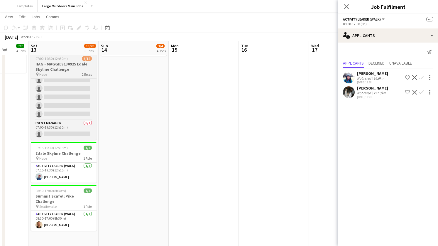
click at [77, 71] on h3 "HAG - MAGGIES130925 Edale Skyline Challenge" at bounding box center [64, 66] width 66 height 11
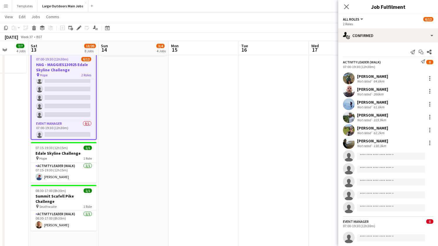
click at [6, 4] on app-icon "Menu" at bounding box center [6, 6] width 5 height 5
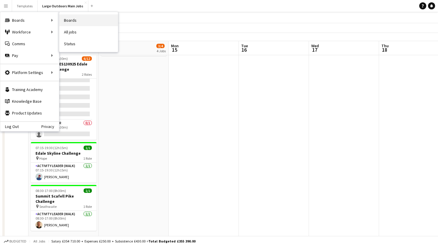
click at [75, 26] on link "Boards" at bounding box center [88, 20] width 59 height 12
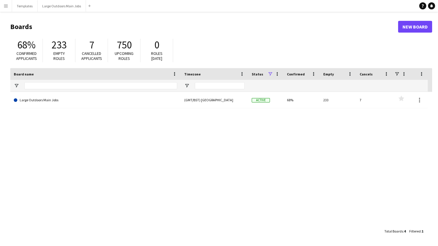
click at [6, 6] on app-icon "Menu" at bounding box center [6, 6] width 5 height 5
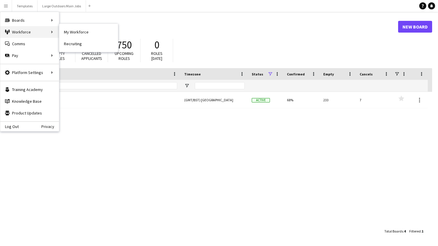
click at [11, 35] on div "Workforce Workforce" at bounding box center [29, 32] width 59 height 12
click at [67, 32] on link "My Workforce" at bounding box center [88, 32] width 59 height 12
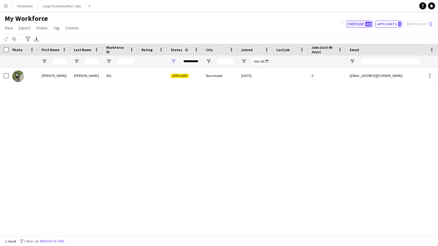
click at [365, 27] on button "Everyone 410" at bounding box center [359, 24] width 27 height 7
type input "**********"
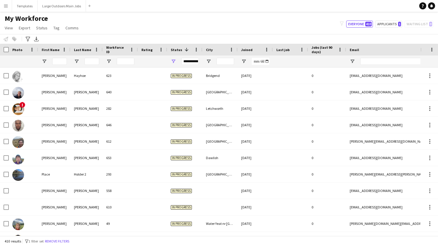
click at [9, 49] on div "Photo" at bounding box center [23, 50] width 29 height 12
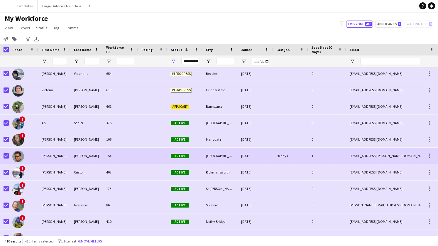
scroll to position [225, 0]
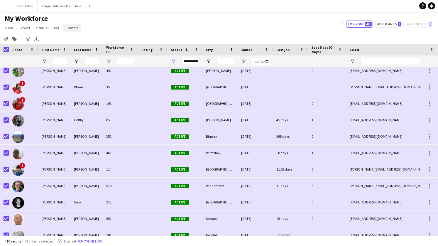
click at [65, 27] on span "Comms" at bounding box center [71, 27] width 13 height 5
click at [72, 40] on span "Send notification" at bounding box center [82, 40] width 30 height 5
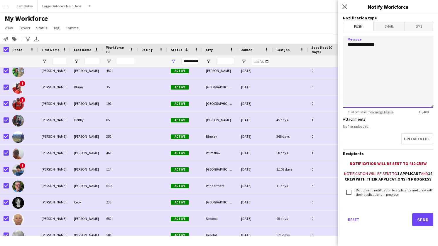
click at [350, 54] on textarea "**********" at bounding box center [388, 72] width 90 height 72
drag, startPoint x: 423, startPoint y: 50, endPoint x: 415, endPoint y: 50, distance: 7.0
click at [415, 50] on textarea "**********" at bounding box center [388, 72] width 90 height 72
drag, startPoint x: 393, startPoint y: 50, endPoint x: 385, endPoint y: 50, distance: 8.2
click at [385, 50] on textarea "**********" at bounding box center [388, 72] width 90 height 72
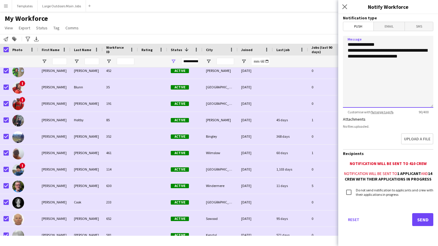
click at [362, 57] on textarea "**********" at bounding box center [388, 72] width 90 height 72
click at [365, 63] on textarea "**********" at bounding box center [388, 72] width 90 height 72
paste textarea "**********"
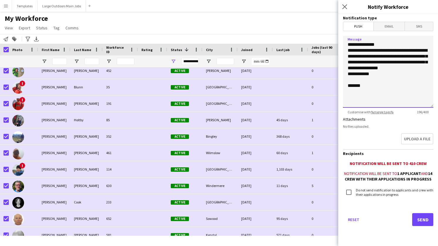
click at [358, 81] on textarea "**********" at bounding box center [388, 72] width 90 height 72
type textarea "**********"
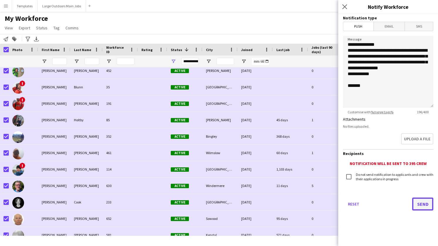
click at [422, 204] on button "Send" at bounding box center [422, 203] width 21 height 13
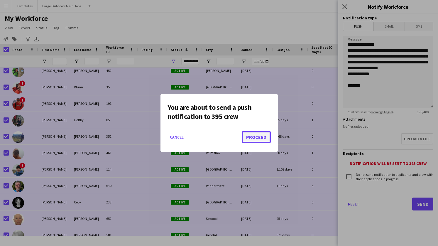
click at [250, 137] on button "Proceed" at bounding box center [256, 137] width 29 height 12
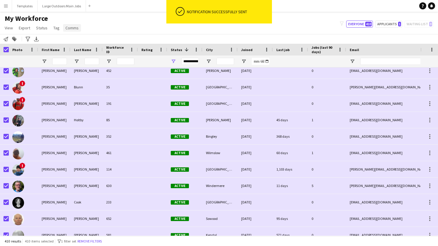
click at [67, 29] on span "Comms" at bounding box center [71, 27] width 13 height 5
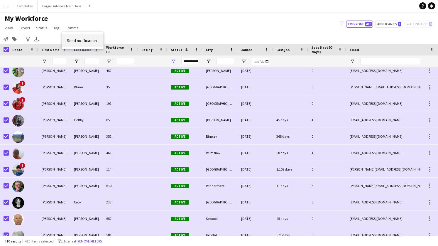
click at [96, 39] on link "Send notification" at bounding box center [82, 40] width 41 height 12
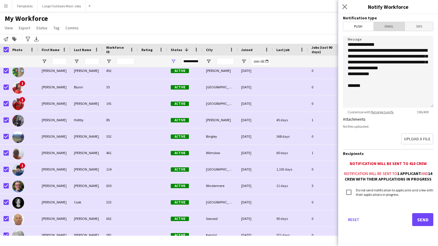
click at [391, 26] on span "Email" at bounding box center [389, 26] width 31 height 9
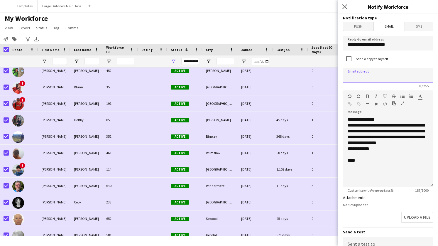
click at [377, 77] on input at bounding box center [388, 75] width 90 height 15
type input "*"
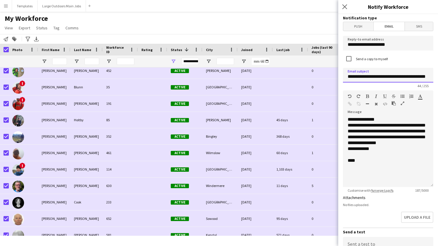
type input "**********"
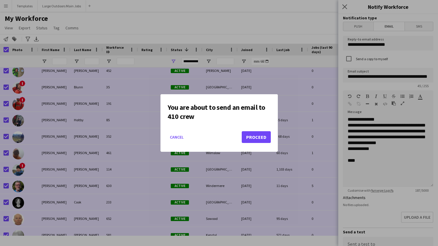
scroll to position [0, 0]
click at [172, 138] on button "Cancel" at bounding box center [176, 136] width 18 height 9
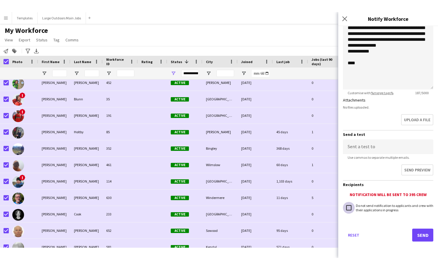
scroll to position [109, 0]
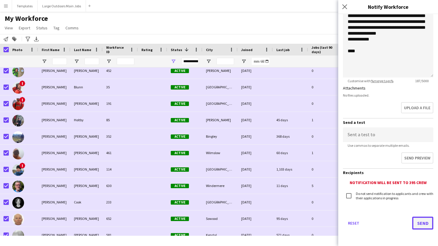
click at [424, 223] on button "Send" at bounding box center [422, 222] width 21 height 13
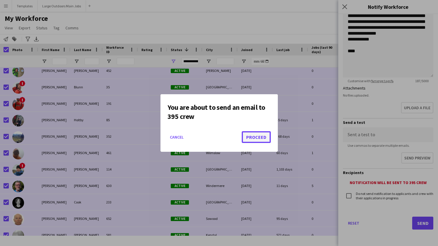
click at [264, 139] on button "Proceed" at bounding box center [256, 137] width 29 height 12
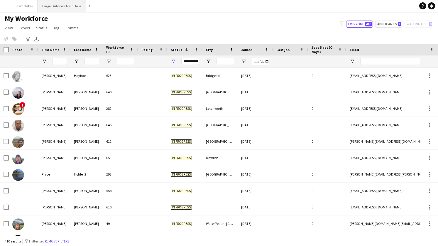
click at [51, 7] on button "Large Outdoors Main Jobs Close" at bounding box center [62, 5] width 48 height 11
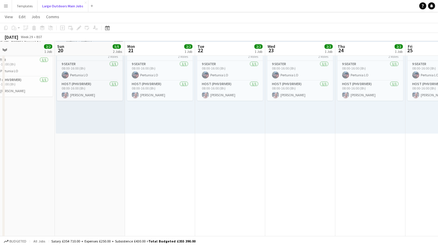
scroll to position [38, 0]
click at [60, 7] on button "Large Outdoors Main Jobs Close" at bounding box center [63, 5] width 51 height 11
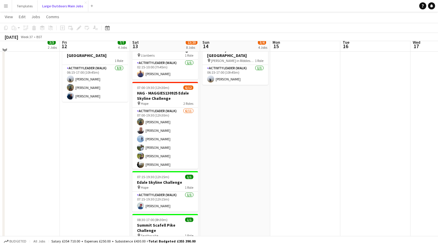
scroll to position [464, 0]
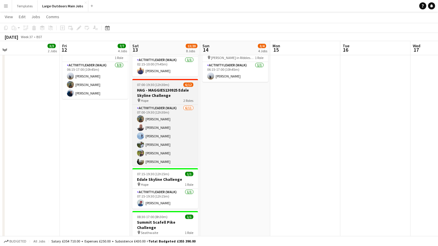
click at [164, 91] on h3 "HAG - MAGGIES130925 Edale Skyline Challenge" at bounding box center [165, 92] width 66 height 11
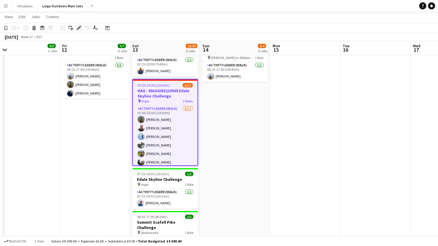
click at [78, 27] on icon "Edit" at bounding box center [79, 28] width 5 height 5
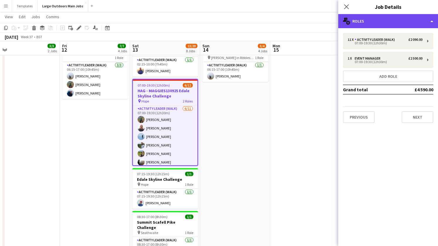
click at [384, 28] on div "multiple-users-add Roles" at bounding box center [388, 21] width 100 height 14
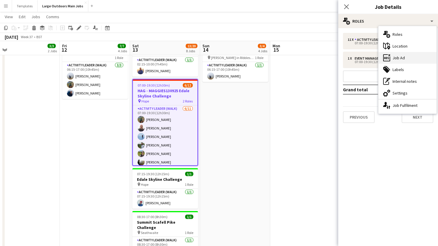
click at [392, 58] on div "ads-window Job Ad" at bounding box center [407, 58] width 58 height 12
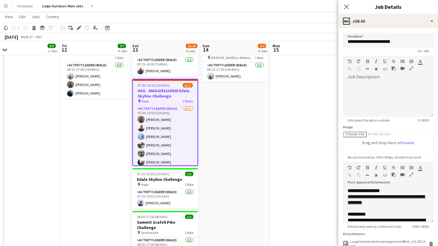
scroll to position [1, 0]
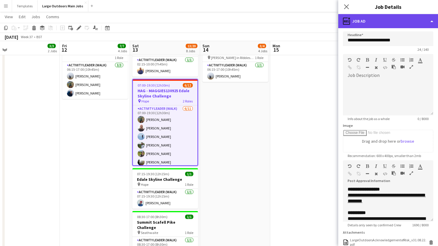
click at [409, 18] on div "ads-window Job Ad" at bounding box center [388, 21] width 100 height 14
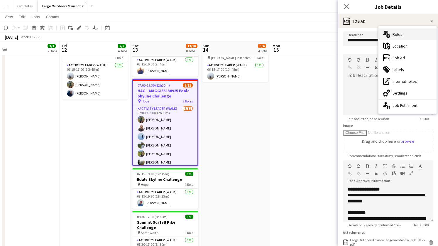
click at [408, 34] on div "multiple-users-add Roles" at bounding box center [407, 34] width 58 height 12
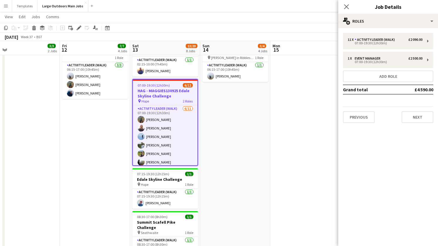
scroll to position [0, 0]
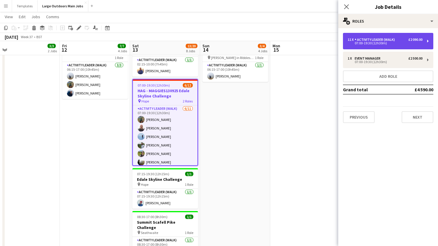
click at [373, 42] on div "07:00-19:30 (12h30m)" at bounding box center [384, 43] width 75 height 3
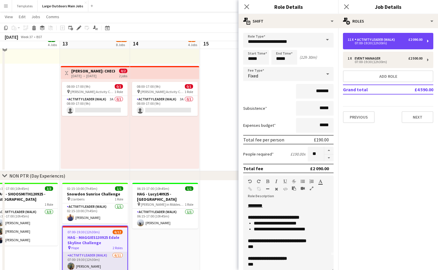
scroll to position [308, 0]
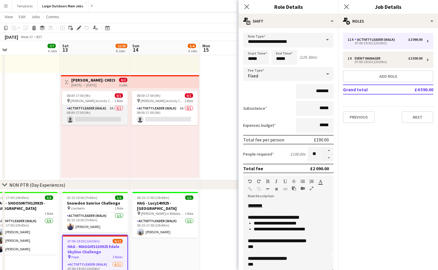
click at [92, 119] on app-card-role "Activity Leader (Walk) 3A 0/1 08:00-17:00 (9h) single-neutral-actions" at bounding box center [95, 115] width 66 height 20
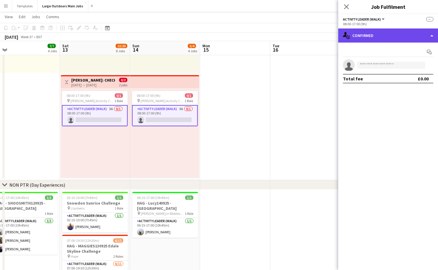
click at [416, 35] on div "single-neutral-actions-check-2 Confirmed" at bounding box center [388, 35] width 100 height 14
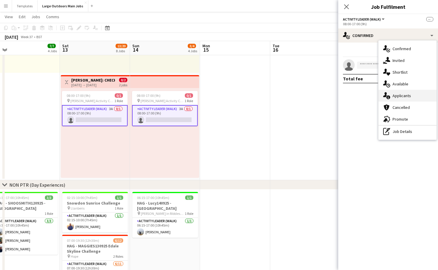
click at [402, 99] on div "single-neutral-actions-information Applicants" at bounding box center [407, 96] width 58 height 12
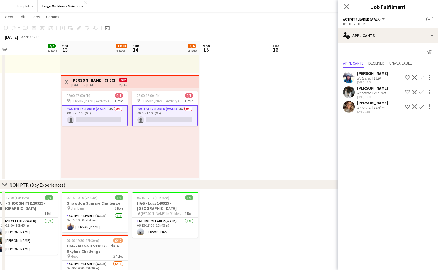
click at [366, 108] on div "Not rated" at bounding box center [364, 107] width 15 height 4
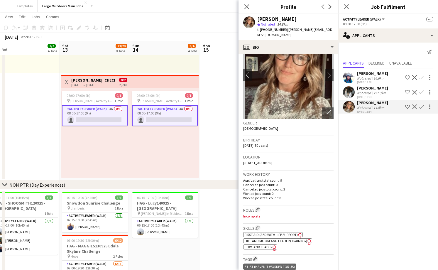
scroll to position [30, 0]
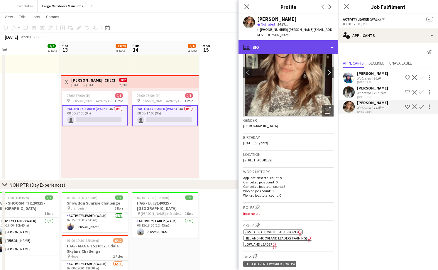
click at [328, 40] on div "profile Bio" at bounding box center [288, 47] width 100 height 14
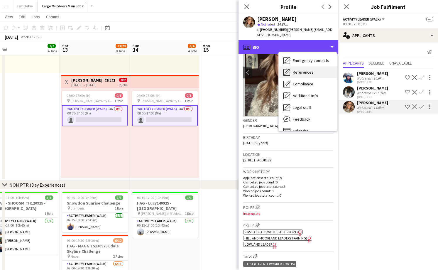
scroll to position [46, 0]
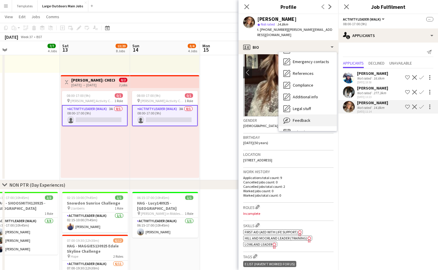
click at [307, 114] on div "Feedback Feedback" at bounding box center [308, 120] width 58 height 12
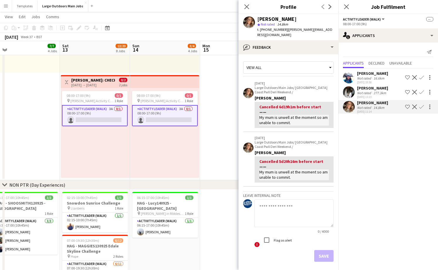
click at [387, 91] on div "[PERSON_NAME] Not rated 277.3km [DATE] 13:23 Shortlist crew Decline Confirm" at bounding box center [388, 91] width 100 height 13
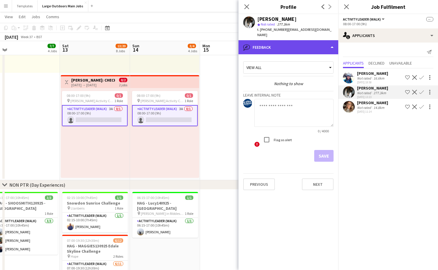
click at [327, 43] on div "bubble-pencil Feedback" at bounding box center [288, 47] width 100 height 14
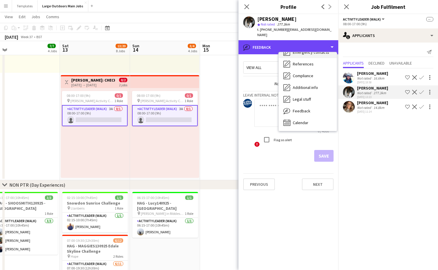
scroll to position [52, 0]
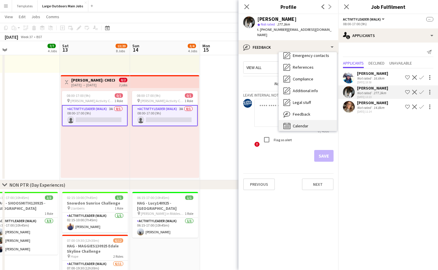
click at [312, 120] on div "Calendar Calendar" at bounding box center [308, 126] width 58 height 12
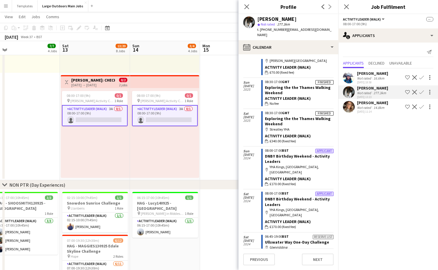
scroll to position [174, 0]
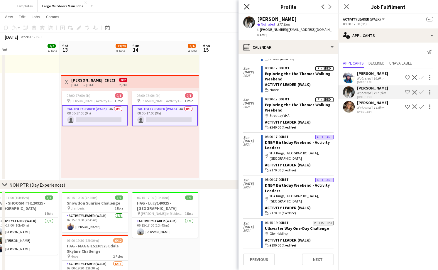
click at [246, 6] on icon "Close pop-in" at bounding box center [247, 7] width 6 height 6
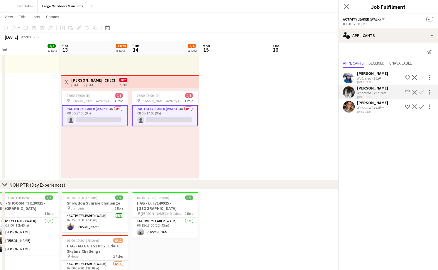
click at [246, 6] on body "Menu Boards Boards Boards All jobs Status Workforce Workforce My Workforce Recr…" at bounding box center [219, 82] width 438 height 781
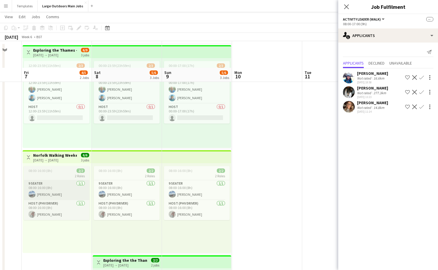
scroll to position [0, 0]
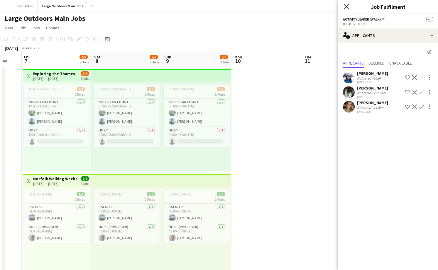
click at [346, 7] on icon at bounding box center [346, 7] width 6 height 6
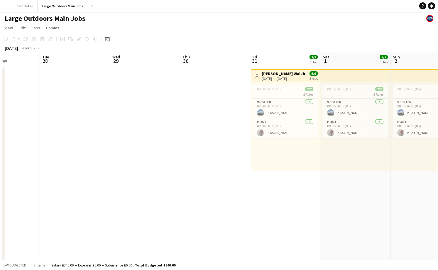
scroll to position [0, 165]
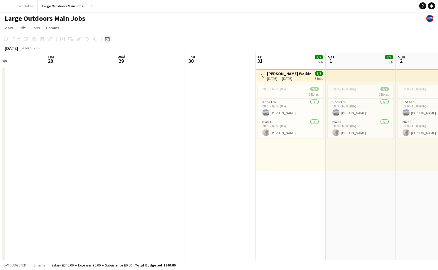
click at [108, 39] on icon "Date picker" at bounding box center [107, 39] width 5 height 5
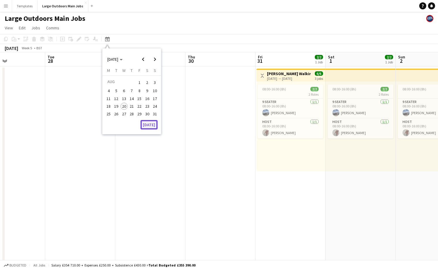
click at [148, 125] on button "[DATE]" at bounding box center [148, 124] width 17 height 9
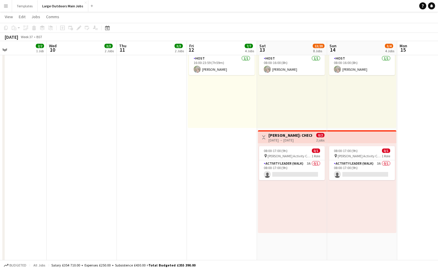
scroll to position [0, 234]
click at [303, 171] on app-card-role "Activity Leader (Walk) 3A 0/1 08:00-17:00 (9h) single-neutral-actions" at bounding box center [292, 170] width 66 height 20
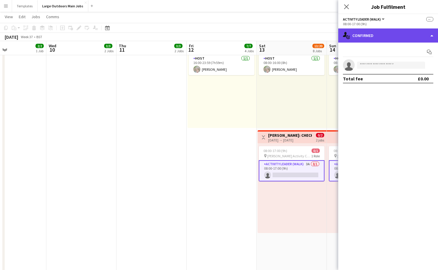
click at [413, 36] on div "single-neutral-actions-check-2 Confirmed" at bounding box center [388, 35] width 100 height 14
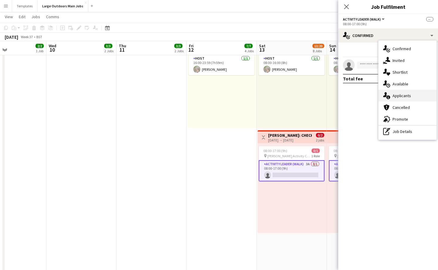
click at [407, 98] on div "single-neutral-actions-information Applicants" at bounding box center [407, 96] width 58 height 12
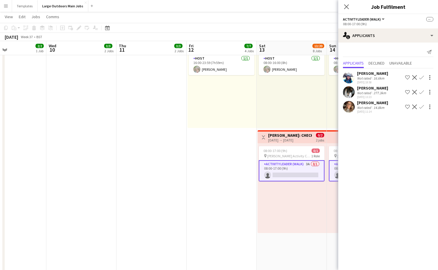
click at [358, 109] on div "Not rated" at bounding box center [364, 107] width 15 height 4
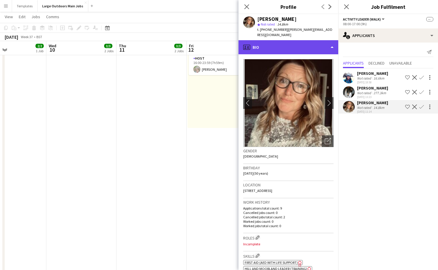
click at [322, 41] on div "profile Bio" at bounding box center [288, 47] width 100 height 14
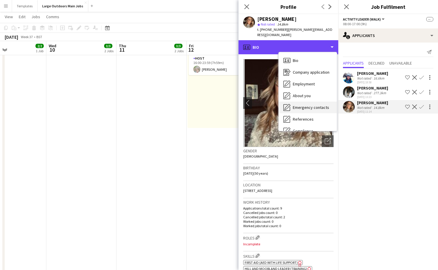
scroll to position [55, 0]
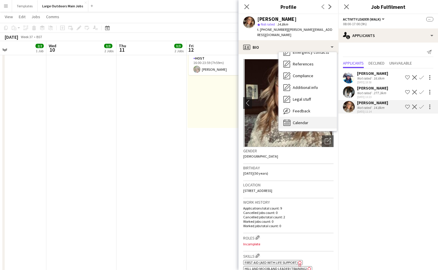
click at [301, 120] on span "Calendar" at bounding box center [301, 122] width 16 height 5
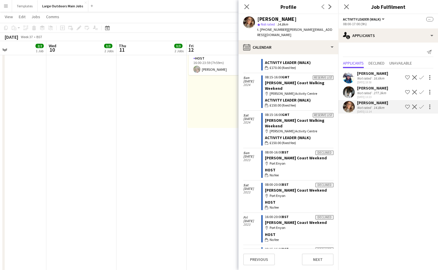
scroll to position [0, 0]
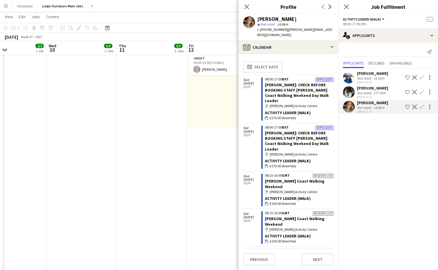
click at [423, 91] on app-icon "Confirm" at bounding box center [421, 92] width 5 height 5
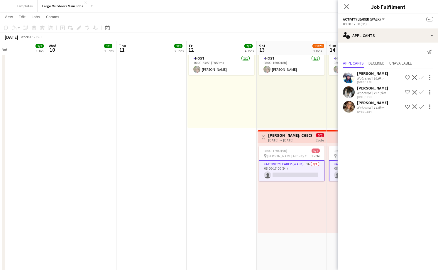
click at [421, 89] on button "Confirm" at bounding box center [421, 92] width 7 height 7
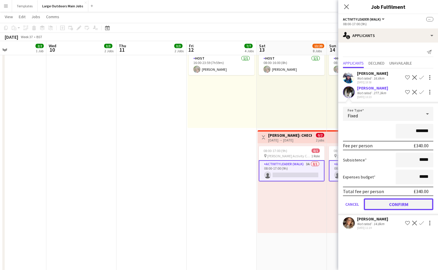
click at [406, 204] on button "Confirm" at bounding box center [398, 204] width 69 height 12
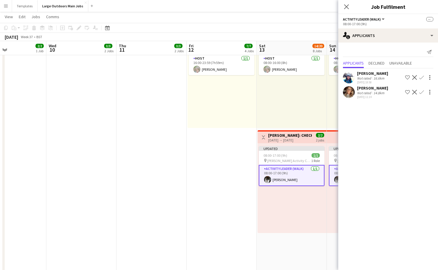
click at [177, 148] on app-date-cell "08:00-16:00 (8h) 2/2 2 Roles 9 Seater [DATE] 08:00-16:00 (8h) Pertunia LO Host …" at bounding box center [151, 95] width 70 height 565
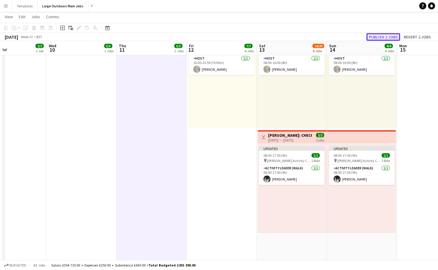
click at [387, 35] on button "Publish 2 jobs" at bounding box center [383, 37] width 34 height 8
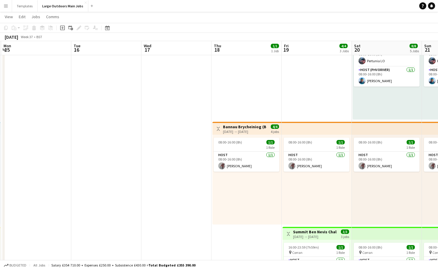
scroll to position [30, 0]
